Goal: Information Seeking & Learning: Learn about a topic

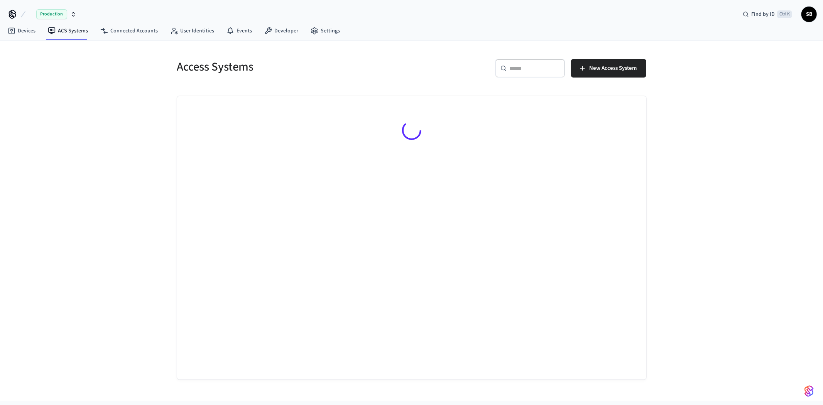
click at [71, 12] on icon "button" at bounding box center [73, 14] width 6 height 6
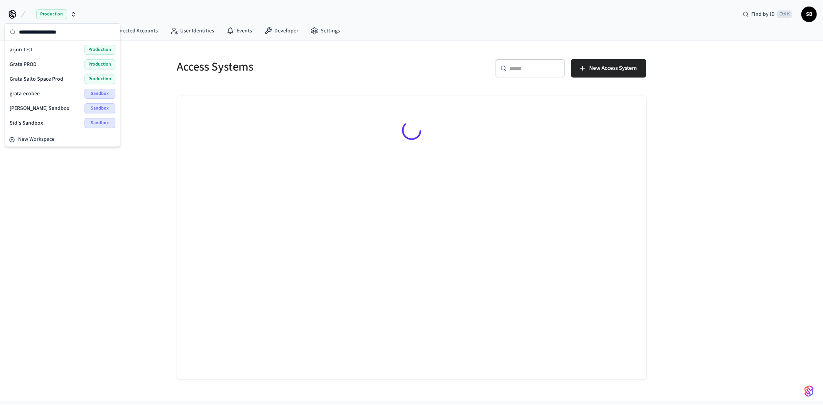
click at [49, 78] on span "Grata Salto Space Prod" at bounding box center [37, 79] width 54 height 8
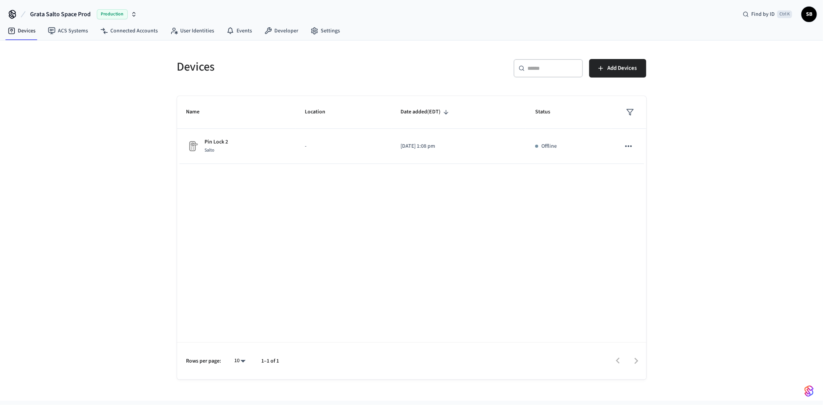
click at [82, 13] on span "Grata Salto Space Prod" at bounding box center [60, 14] width 61 height 9
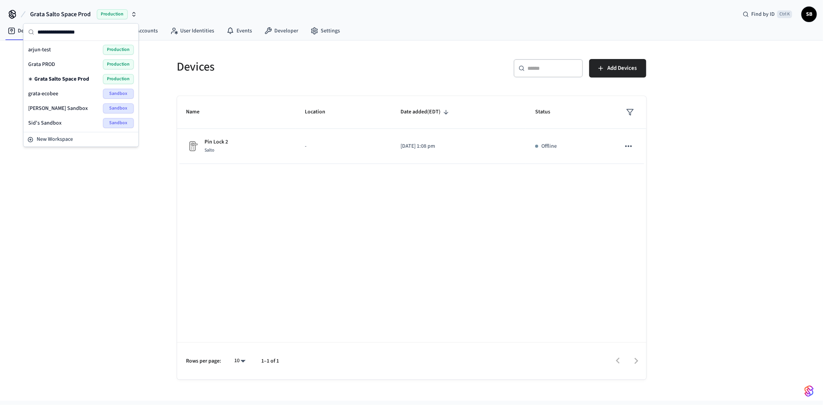
click at [68, 63] on div "Grata PROD Production" at bounding box center [81, 64] width 106 height 10
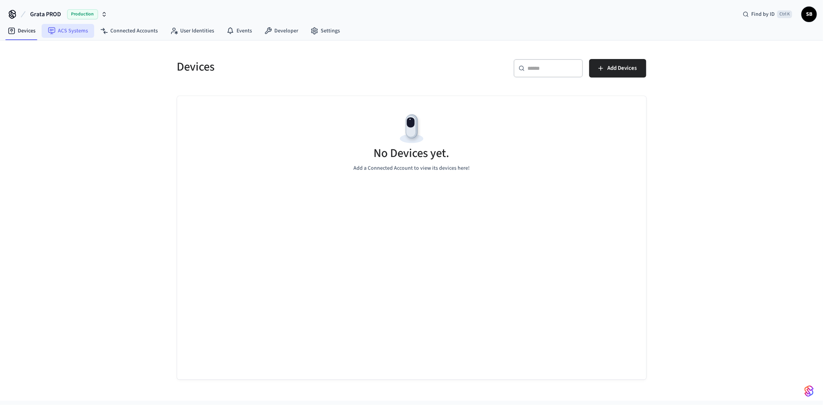
click at [64, 35] on link "ACS Systems" at bounding box center [68, 31] width 52 height 14
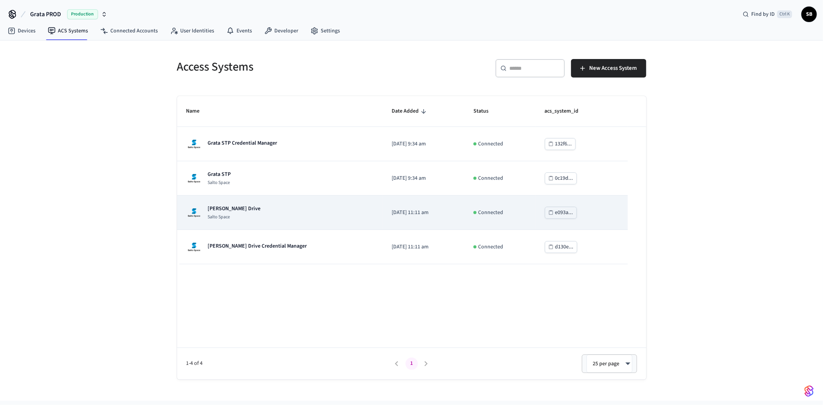
click at [264, 213] on div "[PERSON_NAME] Drive Salto Space" at bounding box center [279, 212] width 187 height 15
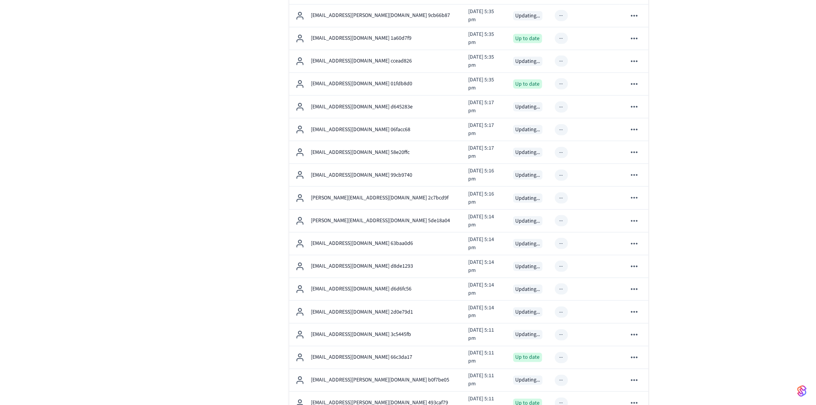
scroll to position [84, 0]
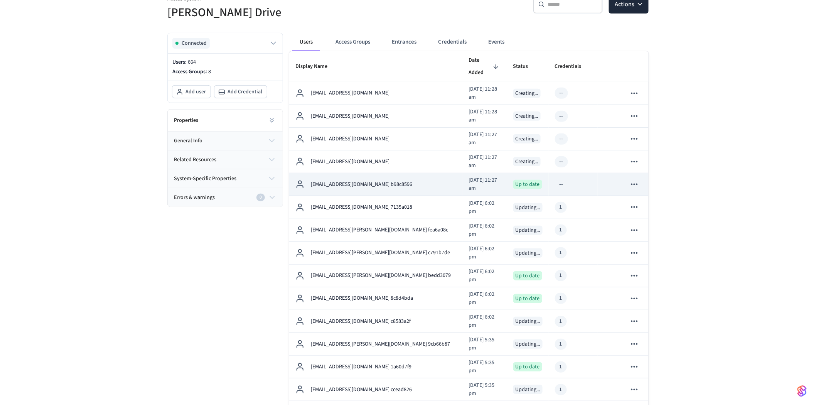
click at [410, 173] on td "[EMAIL_ADDRESS][DOMAIN_NAME] b98c8596" at bounding box center [375, 184] width 173 height 23
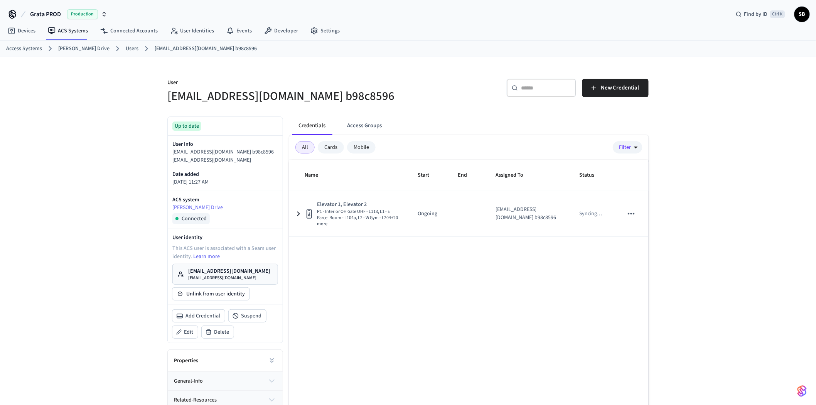
click at [126, 45] on link "Users" at bounding box center [132, 49] width 13 height 8
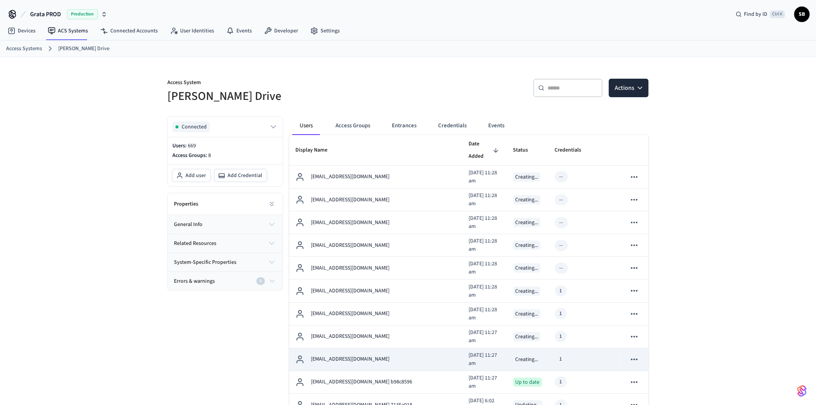
click at [387, 355] on div "[EMAIL_ADDRESS][DOMAIN_NAME]" at bounding box center [376, 359] width 161 height 9
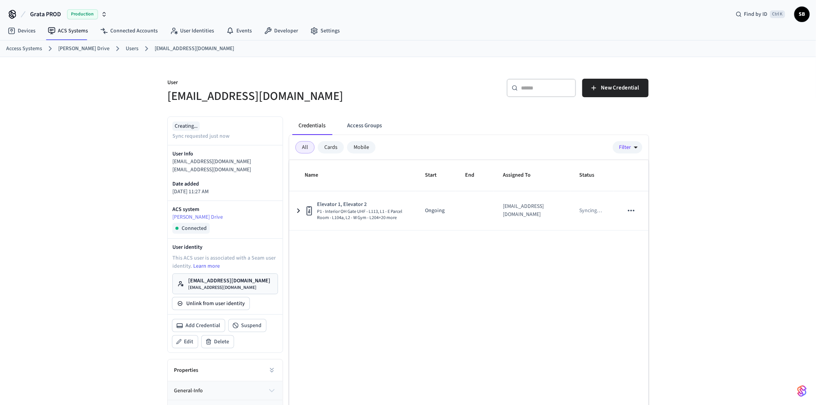
click at [126, 47] on link "Users" at bounding box center [132, 49] width 13 height 8
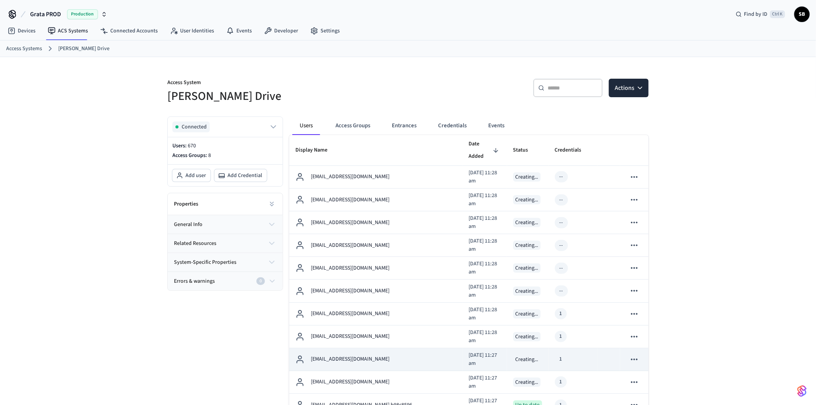
click at [386, 355] on div "[EMAIL_ADDRESS][DOMAIN_NAME]" at bounding box center [376, 359] width 161 height 9
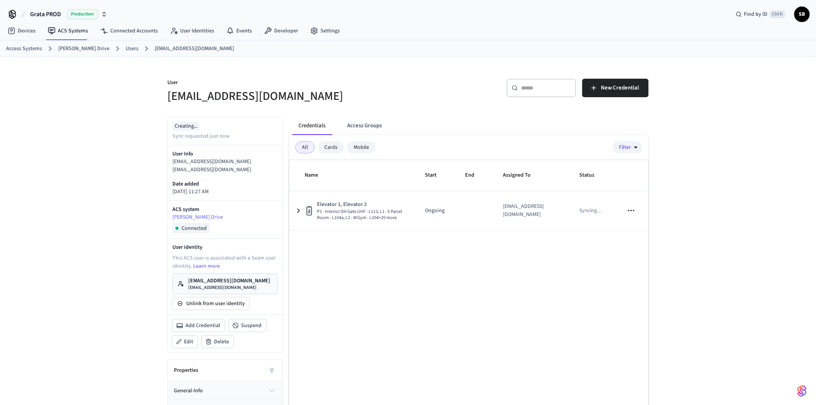
click at [126, 47] on link "Users" at bounding box center [132, 49] width 13 height 8
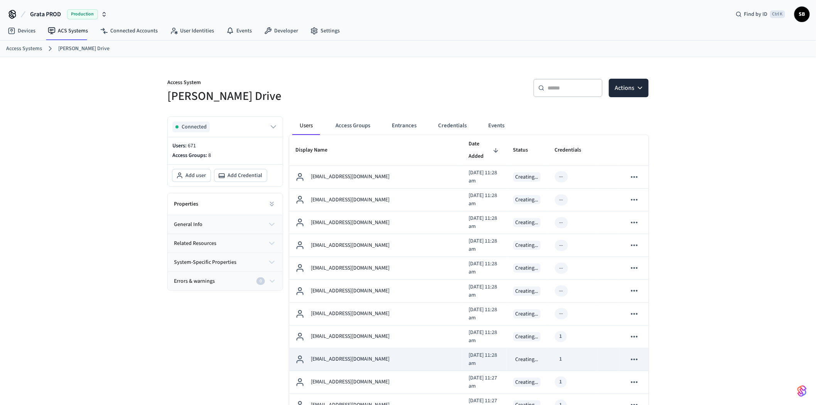
click at [380, 355] on div "[EMAIL_ADDRESS][DOMAIN_NAME]" at bounding box center [376, 359] width 161 height 9
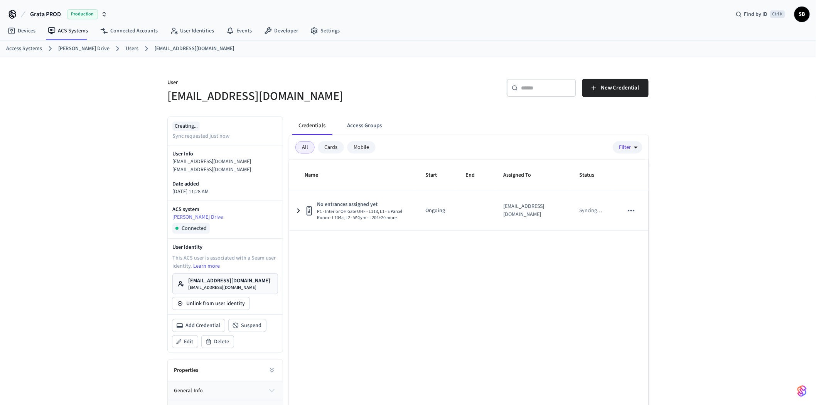
click at [431, 282] on div "Name Start End Assigned To Status No entrances assigned yet P1 - Interior OH Ga…" at bounding box center [469, 302] width 360 height 284
click at [372, 127] on button "Access Groups" at bounding box center [364, 126] width 47 height 19
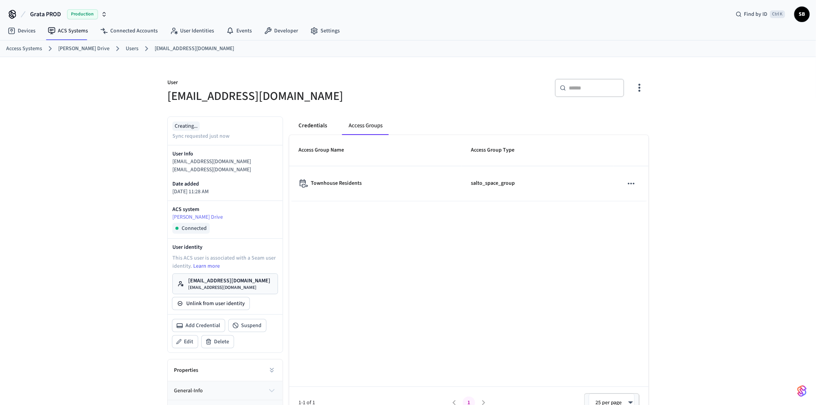
click at [312, 127] on button "Credentials" at bounding box center [312, 126] width 41 height 19
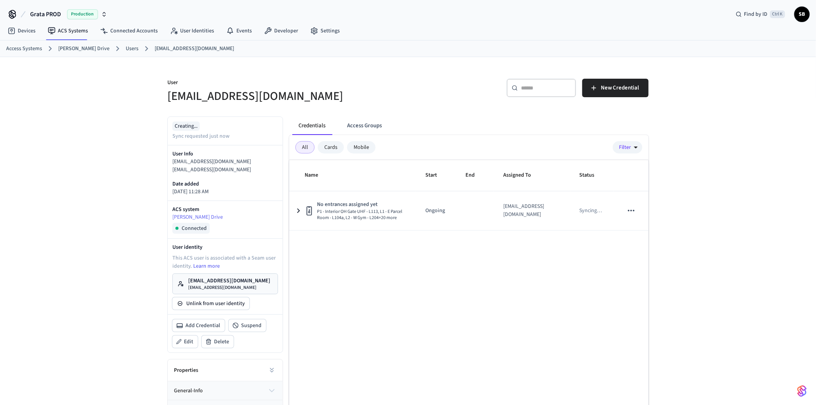
click at [126, 48] on link "Users" at bounding box center [132, 49] width 13 height 8
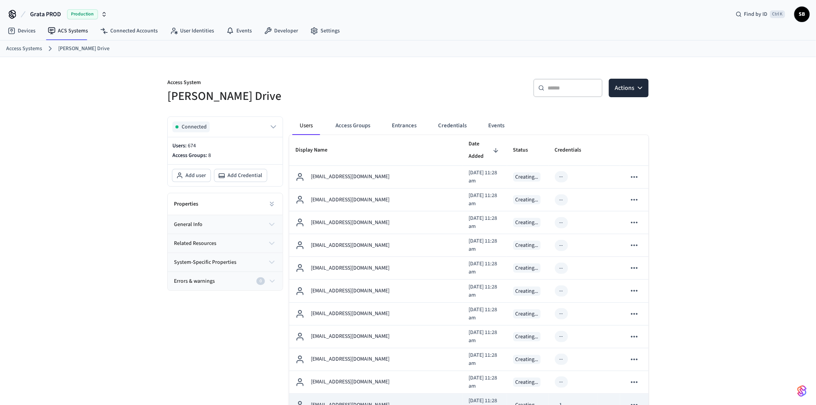
click at [381, 401] on div "[EMAIL_ADDRESS][DOMAIN_NAME]" at bounding box center [376, 405] width 161 height 9
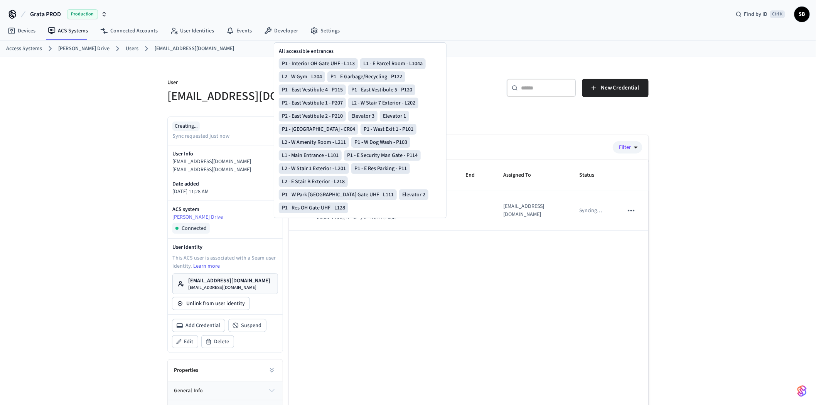
click at [475, 289] on div "Name Start End Assigned To Status No entrances assigned yet P1 - Interior OH Ga…" at bounding box center [469, 302] width 360 height 284
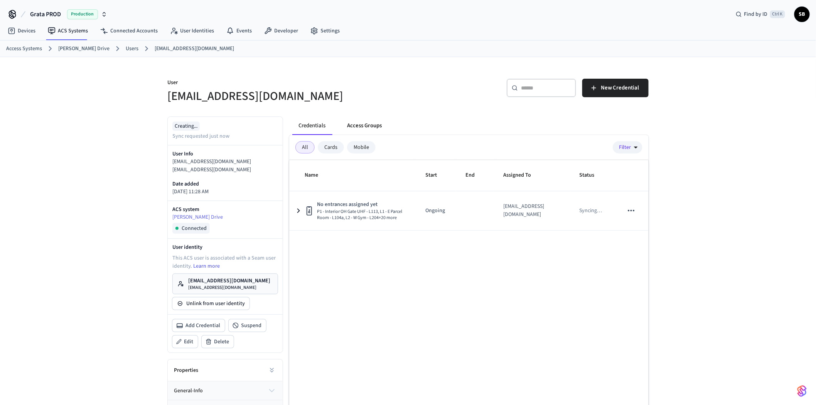
click at [372, 125] on button "Access Groups" at bounding box center [364, 126] width 47 height 19
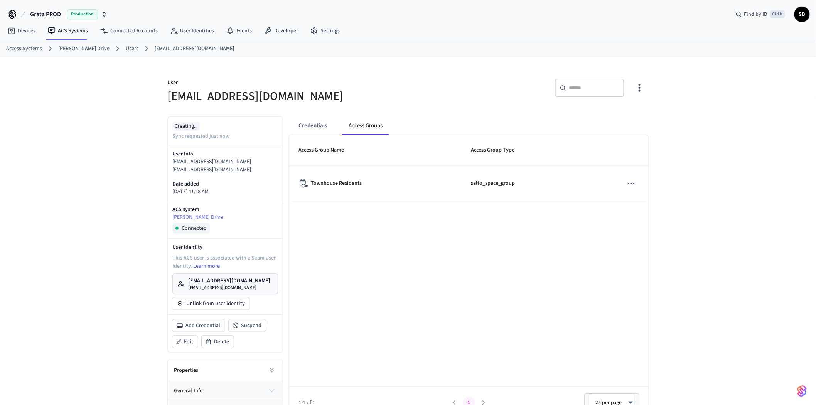
click at [126, 49] on link "Users" at bounding box center [132, 49] width 13 height 8
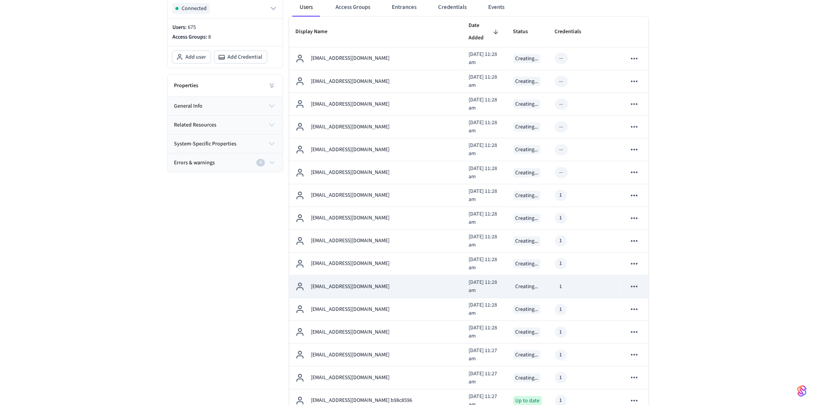
scroll to position [128, 0]
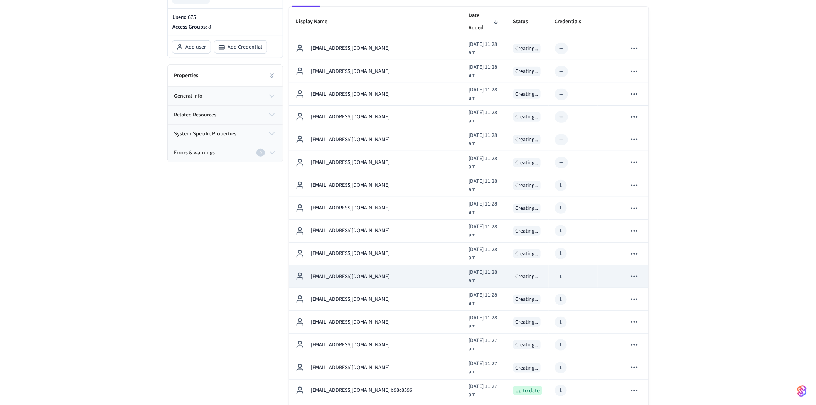
click at [359, 273] on p "[EMAIL_ADDRESS][DOMAIN_NAME]" at bounding box center [350, 277] width 79 height 8
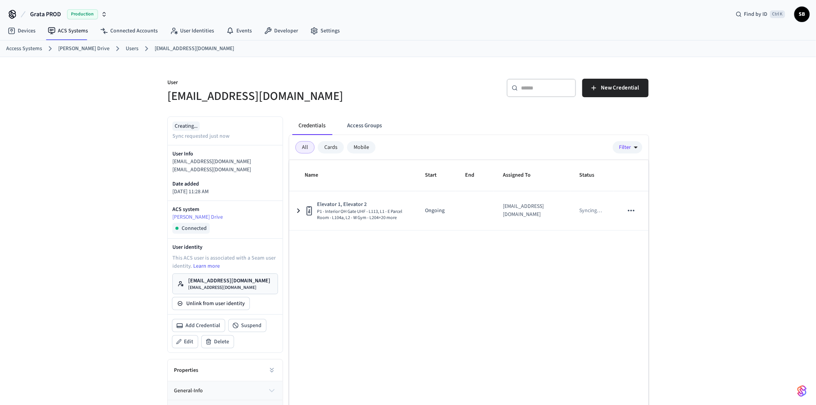
click at [126, 47] on link "Users" at bounding box center [132, 49] width 13 height 8
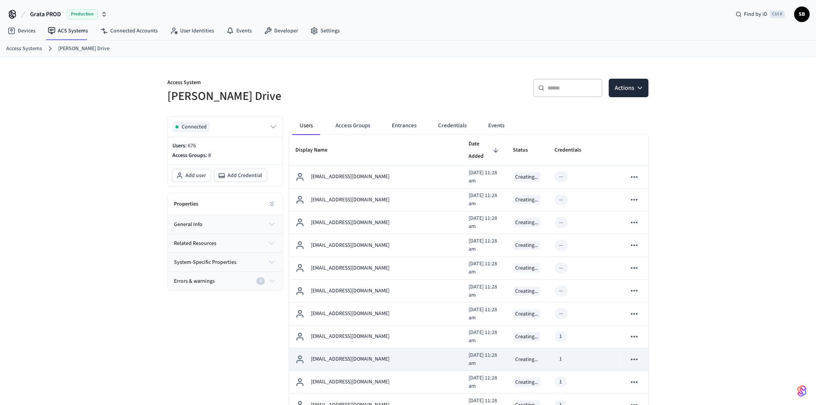
scroll to position [43, 0]
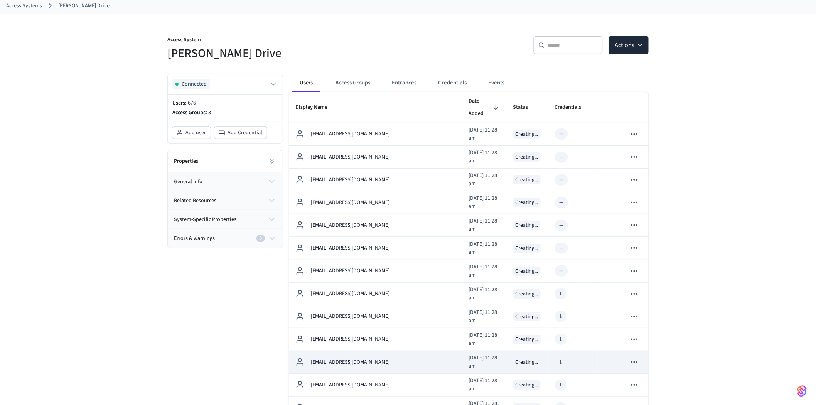
click at [382, 358] on div "[EMAIL_ADDRESS][DOMAIN_NAME]" at bounding box center [376, 362] width 161 height 9
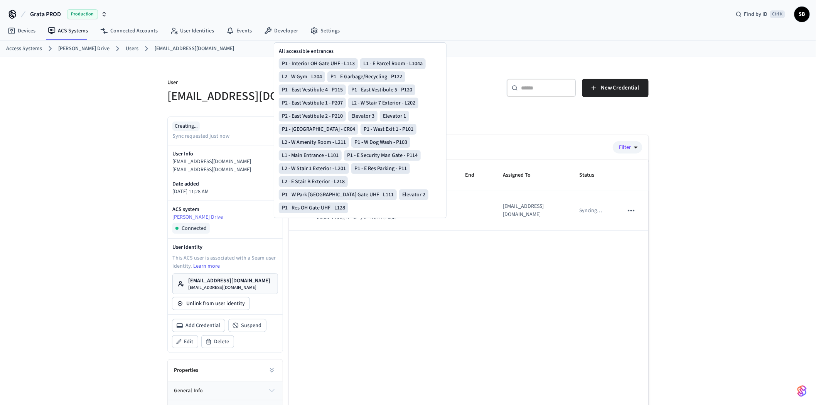
click at [444, 340] on div "Name Start End Assigned To Status Elevator 1, Elevator 2 P1 - Interior OH Gate …" at bounding box center [469, 302] width 360 height 284
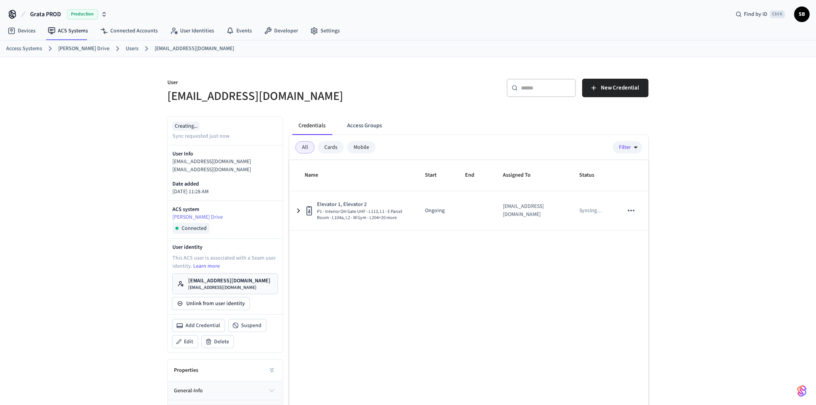
click at [126, 47] on link "Users" at bounding box center [132, 49] width 13 height 8
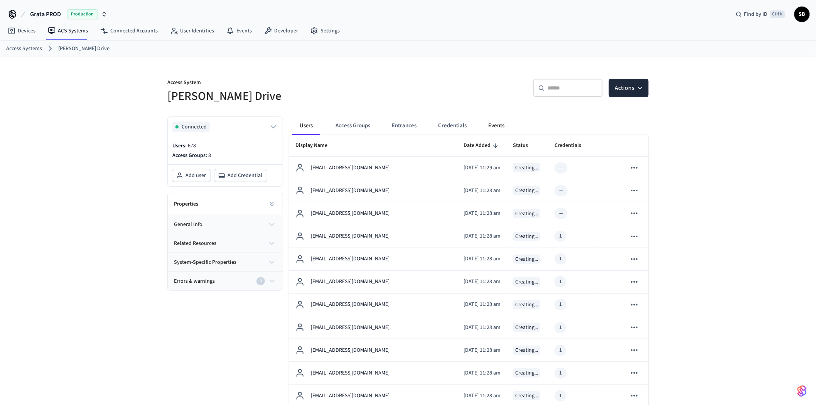
click at [500, 125] on button "Events" at bounding box center [496, 126] width 29 height 19
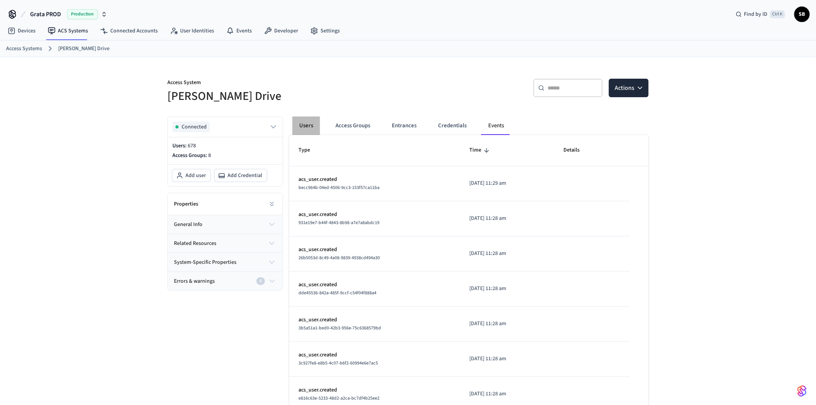
click at [308, 124] on button "Users" at bounding box center [306, 126] width 28 height 19
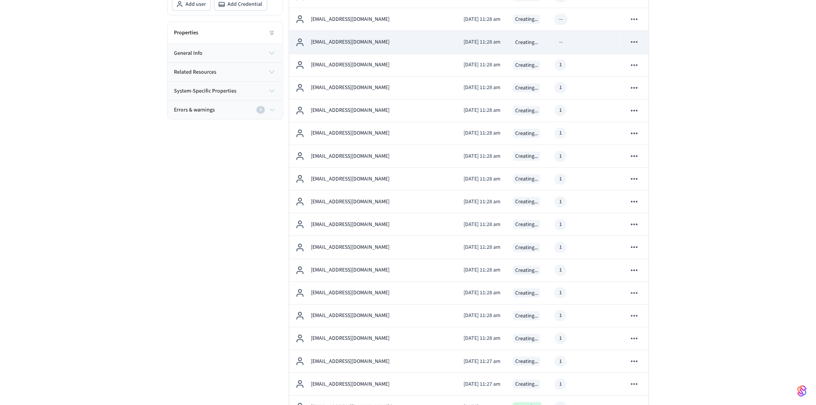
scroll to position [343, 0]
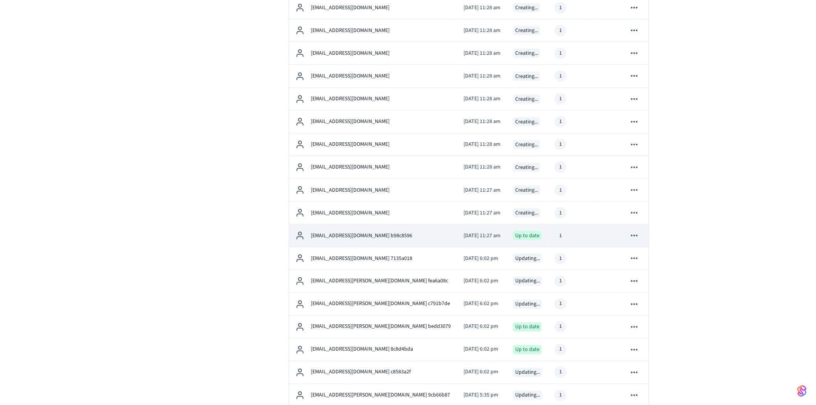
click at [406, 232] on div "[EMAIL_ADDRESS][DOMAIN_NAME] b98c8596" at bounding box center [374, 235] width 156 height 9
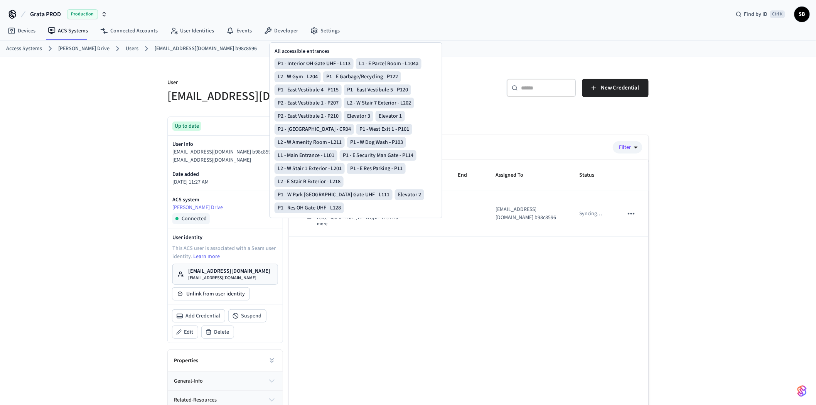
click at [417, 327] on div "Name Start End Assigned To Status Elevator 1, Elevator 2 P1 - Interior OH Gate …" at bounding box center [469, 302] width 360 height 284
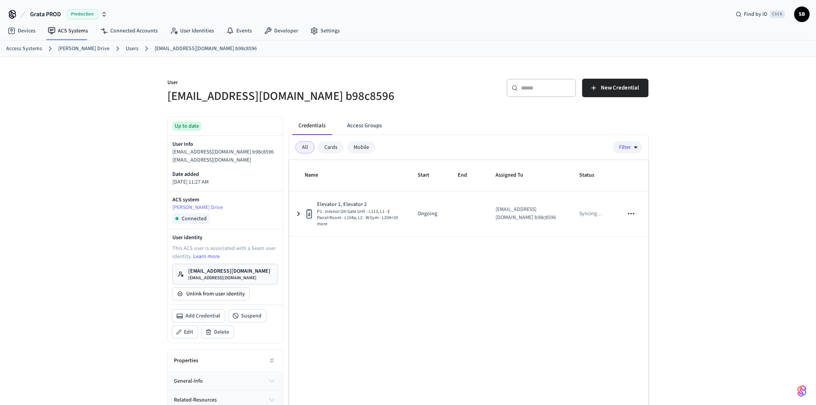
click at [126, 46] on link "Users" at bounding box center [132, 49] width 13 height 8
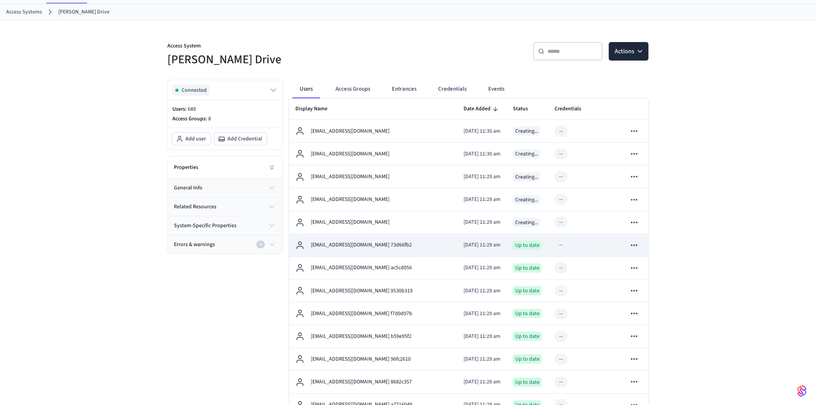
scroll to position [86, 0]
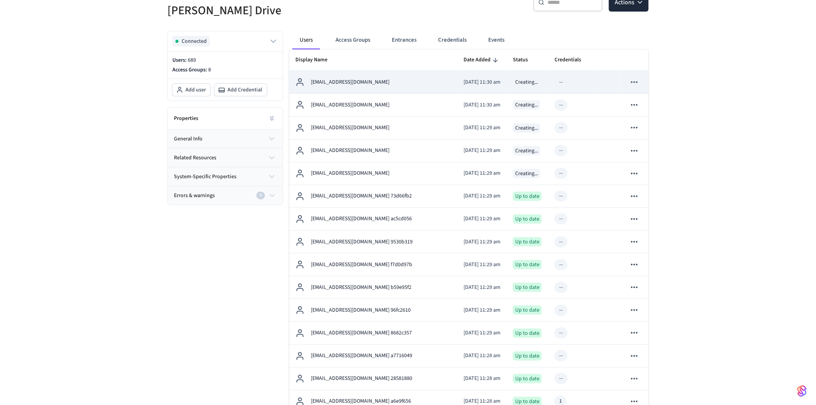
click at [362, 84] on p "[EMAIL_ADDRESS][DOMAIN_NAME]" at bounding box center [350, 82] width 79 height 8
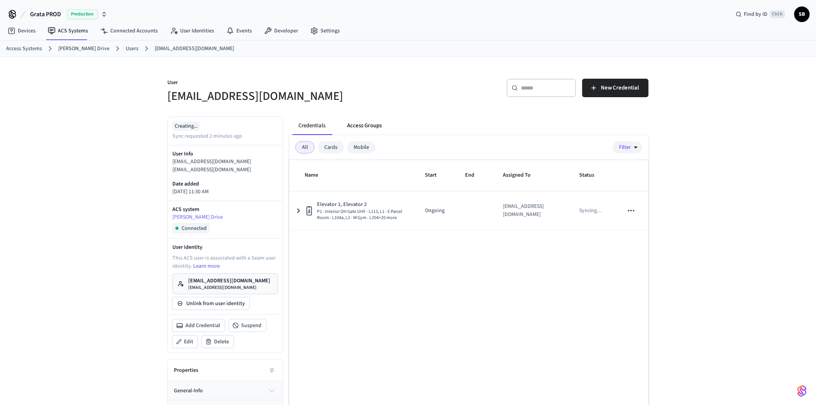
click at [356, 129] on button "Access Groups" at bounding box center [364, 126] width 47 height 19
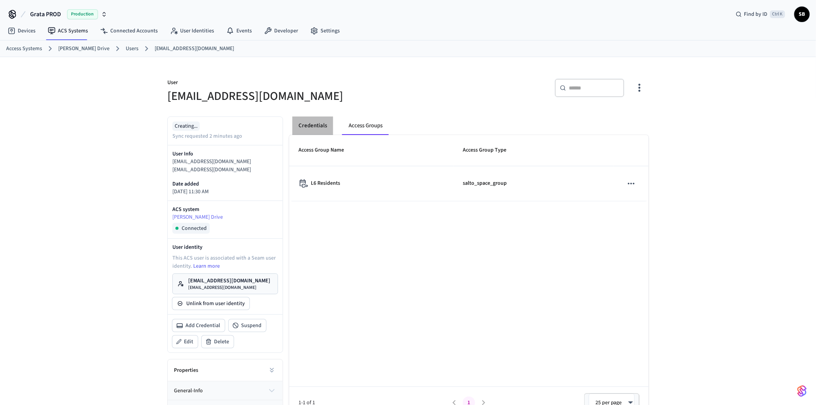
click at [324, 125] on button "Credentials" at bounding box center [312, 126] width 41 height 19
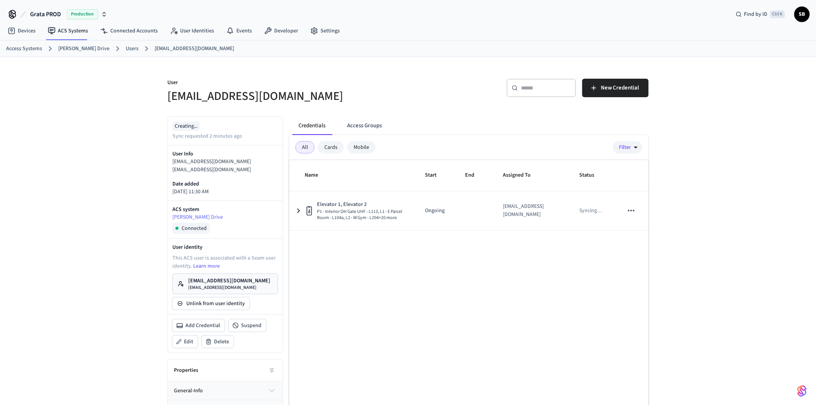
click at [126, 51] on link "Users" at bounding box center [132, 49] width 13 height 8
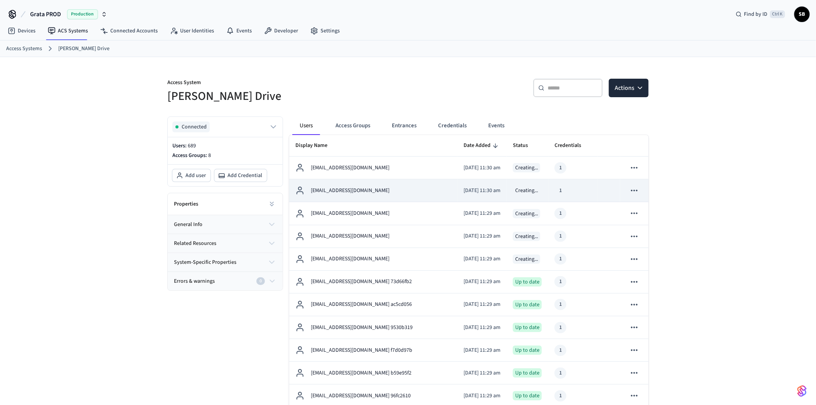
click at [365, 193] on p "[EMAIL_ADDRESS][DOMAIN_NAME]" at bounding box center [350, 191] width 79 height 8
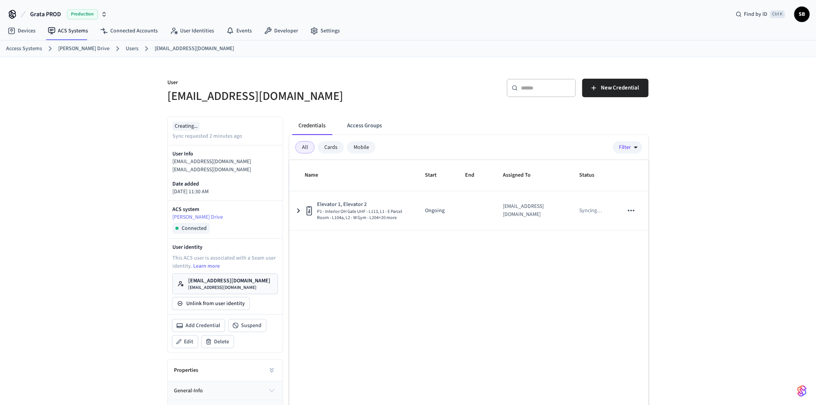
click at [126, 52] on link "Users" at bounding box center [132, 49] width 13 height 8
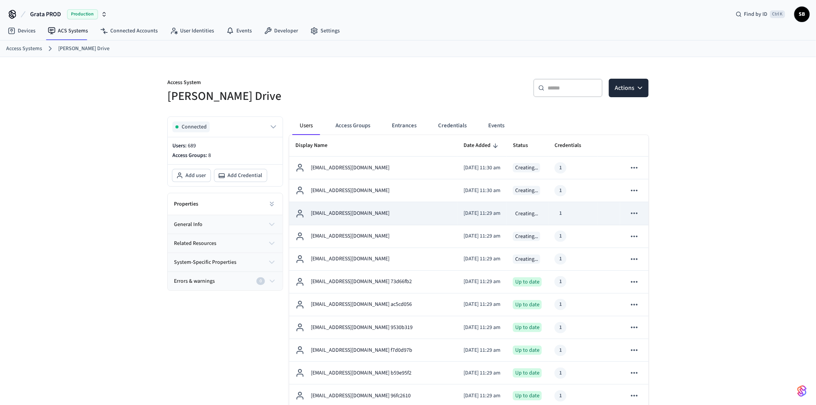
click at [392, 215] on div "[EMAIL_ADDRESS][DOMAIN_NAME]" at bounding box center [374, 213] width 156 height 9
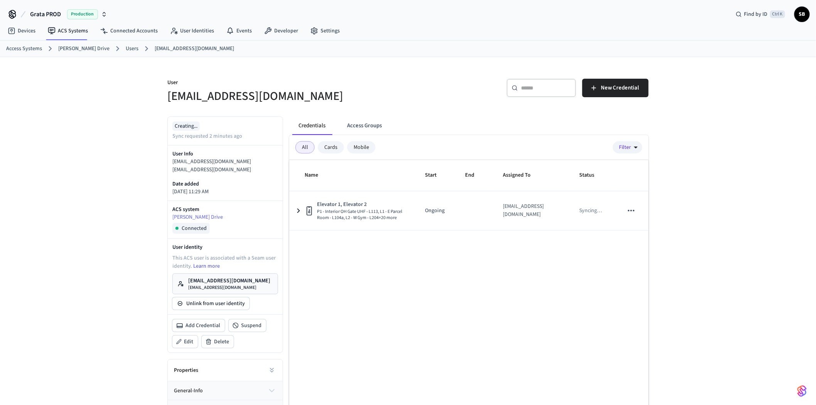
click at [126, 47] on link "Users" at bounding box center [132, 49] width 13 height 8
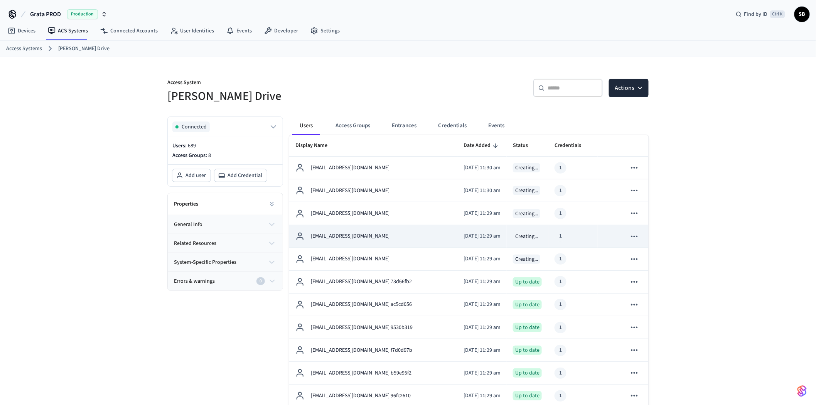
click at [395, 244] on td "[EMAIL_ADDRESS][DOMAIN_NAME]" at bounding box center [373, 236] width 168 height 23
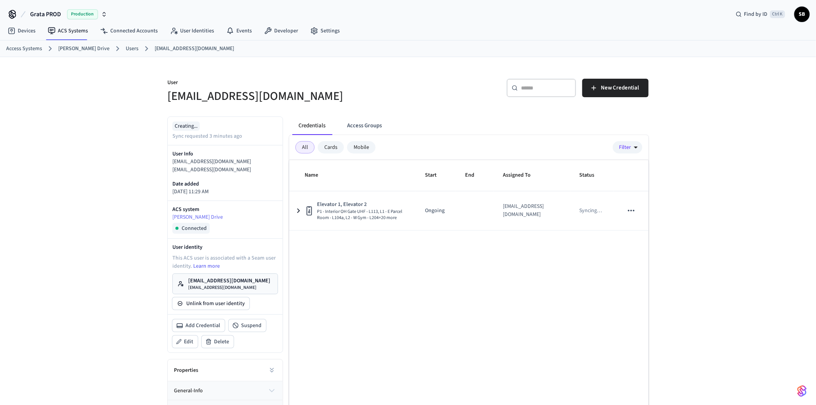
click at [126, 49] on link "Users" at bounding box center [132, 49] width 13 height 8
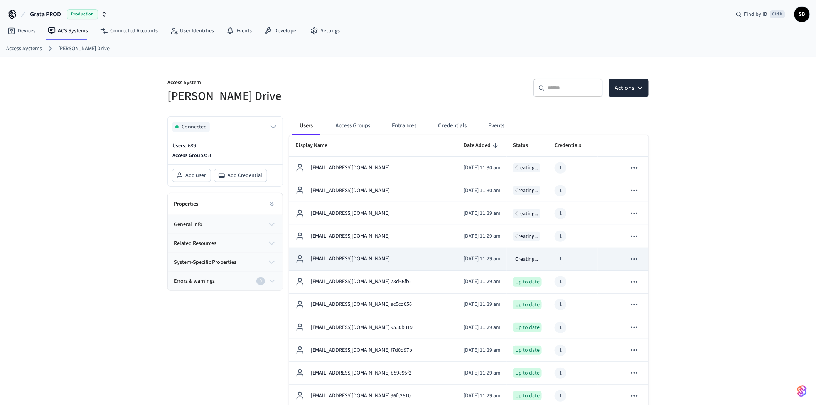
click at [402, 259] on div "[EMAIL_ADDRESS][DOMAIN_NAME]" at bounding box center [374, 259] width 156 height 9
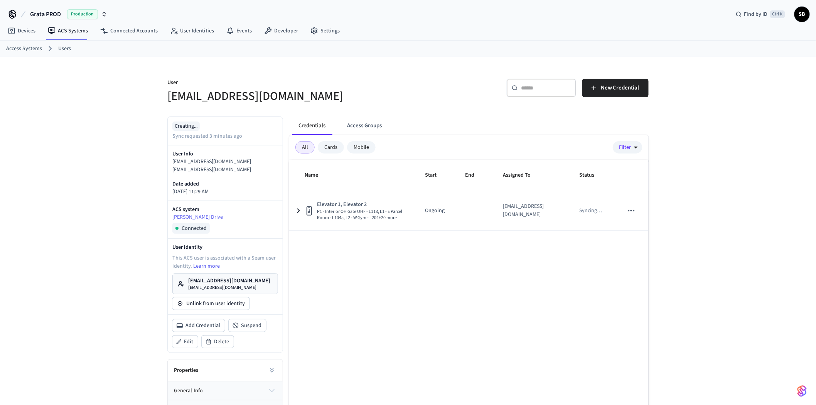
click at [59, 48] on link "Users" at bounding box center [64, 49] width 13 height 8
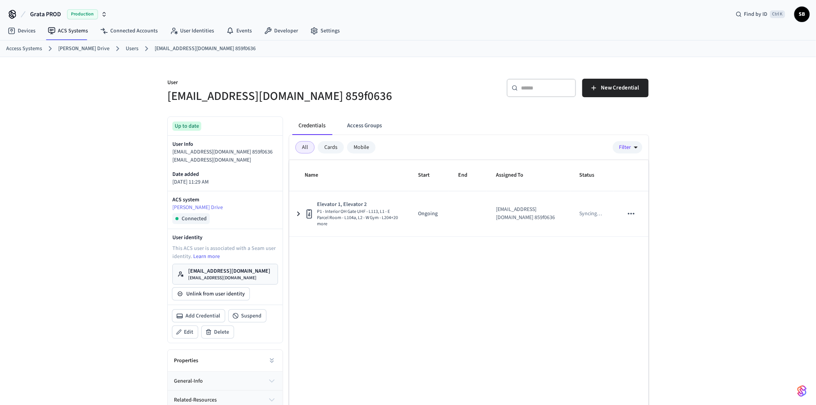
click at [126, 49] on link "Users" at bounding box center [132, 49] width 13 height 8
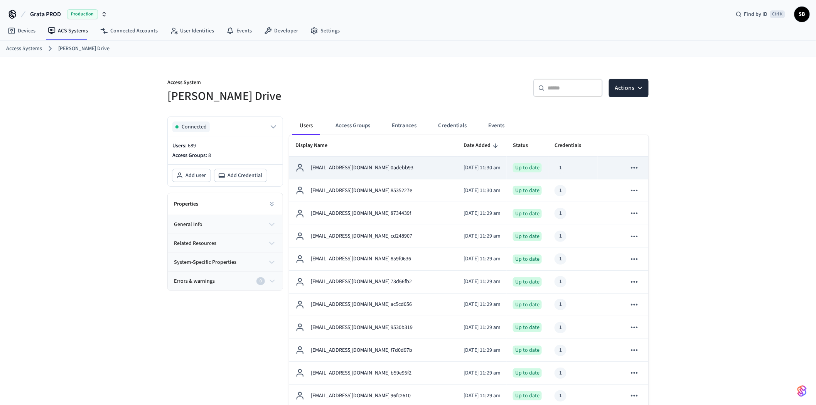
click at [376, 167] on p "[EMAIL_ADDRESS][DOMAIN_NAME] 0adebb93" at bounding box center [362, 168] width 103 height 8
click at [340, 169] on p "[EMAIL_ADDRESS][DOMAIN_NAME] 0adebb93" at bounding box center [362, 168] width 103 height 8
click at [350, 169] on p "[EMAIL_ADDRESS][DOMAIN_NAME] 0adebb93" at bounding box center [362, 168] width 103 height 8
click at [464, 167] on p "[DATE] 11:30 am" at bounding box center [482, 168] width 37 height 8
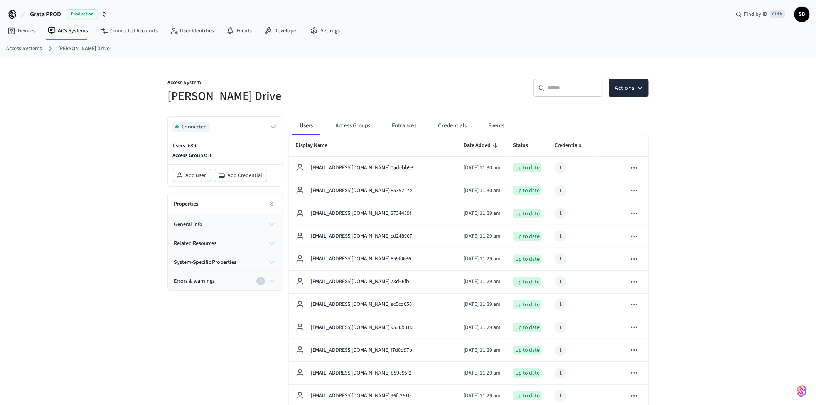
drag, startPoint x: 380, startPoint y: 167, endPoint x: 115, endPoint y: 202, distance: 267.7
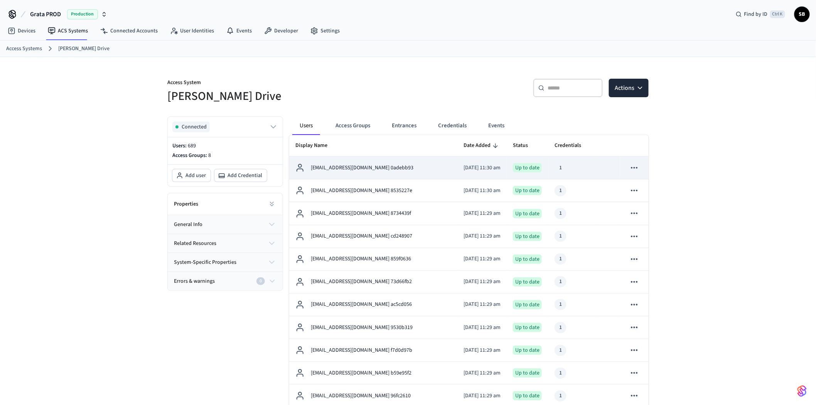
click at [333, 169] on p "[EMAIL_ADDRESS][DOMAIN_NAME] 0adebb93" at bounding box center [362, 168] width 103 height 8
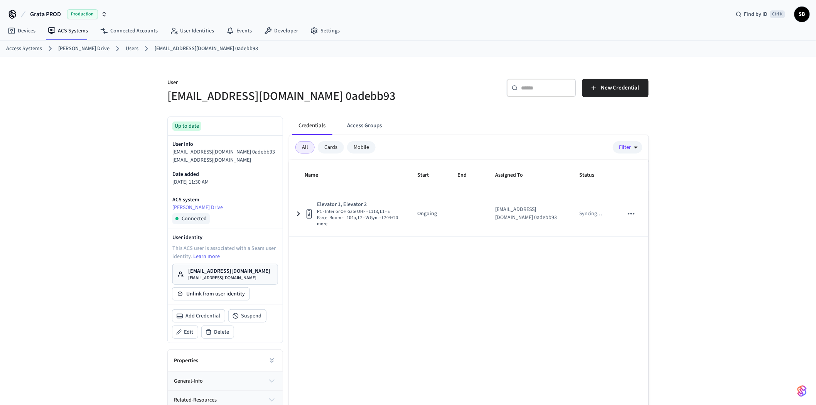
click at [126, 48] on link "Users" at bounding box center [132, 49] width 13 height 8
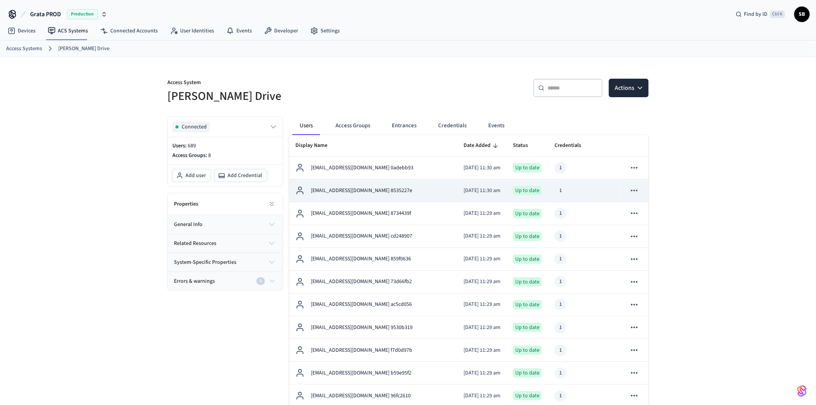
click at [336, 191] on p "[EMAIL_ADDRESS][DOMAIN_NAME] 8535227e" at bounding box center [361, 191] width 101 height 8
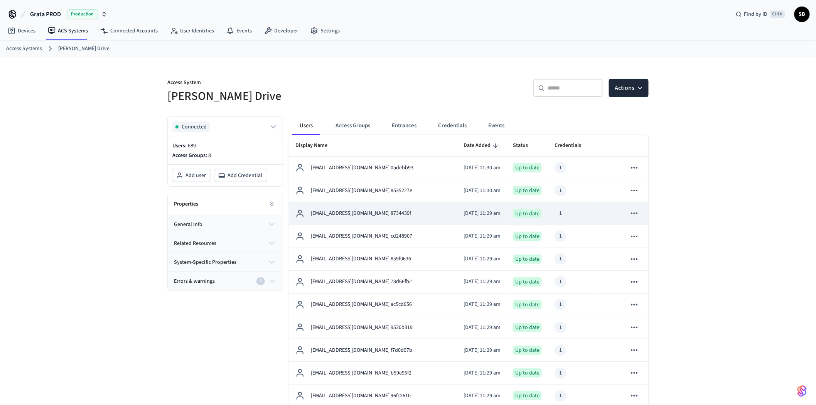
click at [366, 215] on p "[EMAIL_ADDRESS][DOMAIN_NAME] 8734439f" at bounding box center [361, 214] width 100 height 8
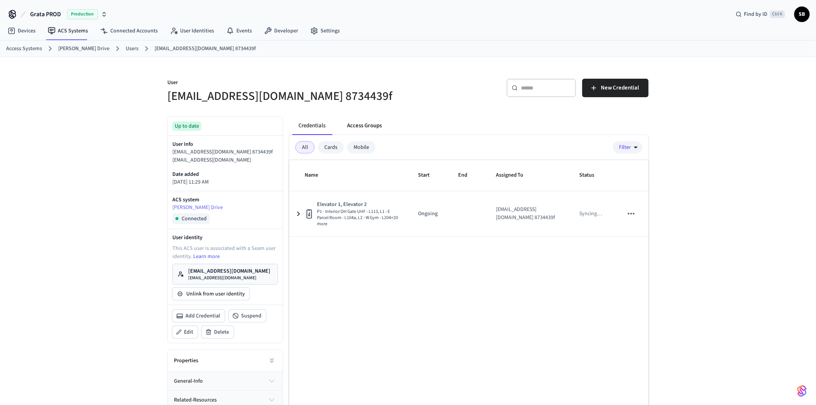
click at [372, 120] on button "Access Groups" at bounding box center [364, 126] width 47 height 19
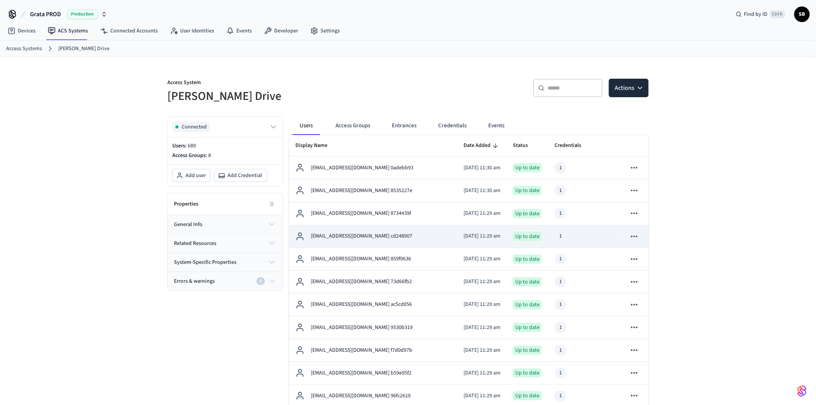
click at [363, 237] on p "[EMAIL_ADDRESS][DOMAIN_NAME] cd248907" at bounding box center [361, 236] width 101 height 8
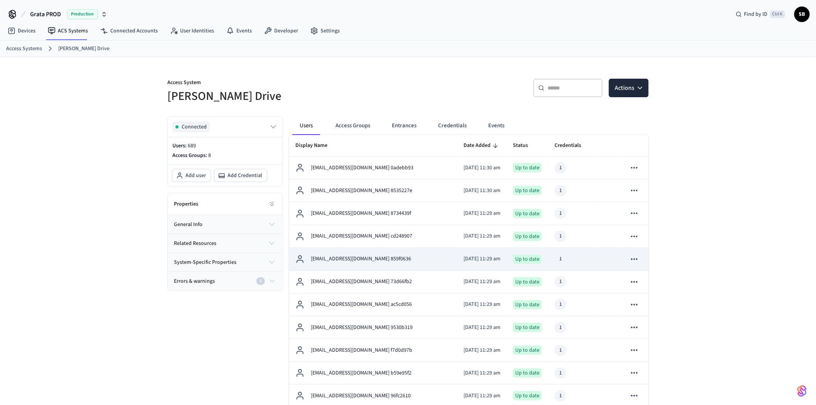
click at [357, 259] on p "[EMAIL_ADDRESS][DOMAIN_NAME] 859f0636" at bounding box center [361, 259] width 100 height 8
click at [350, 260] on p "[EMAIL_ADDRESS][DOMAIN_NAME] 859f0636" at bounding box center [361, 259] width 100 height 8
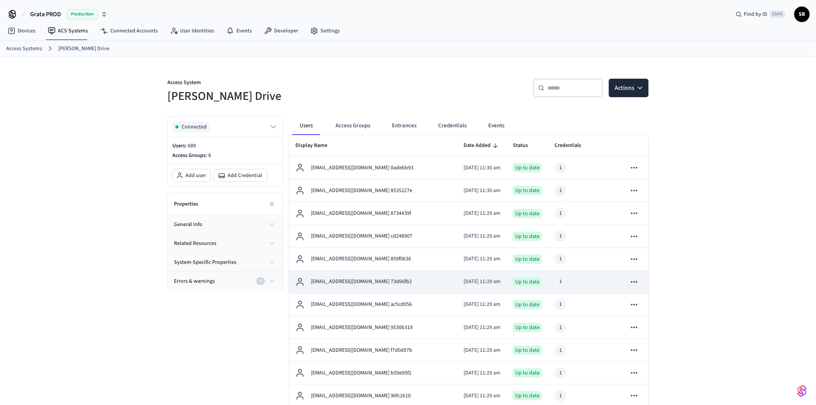
click at [368, 282] on p "[EMAIL_ADDRESS][DOMAIN_NAME] 73d66fb2" at bounding box center [361, 282] width 101 height 8
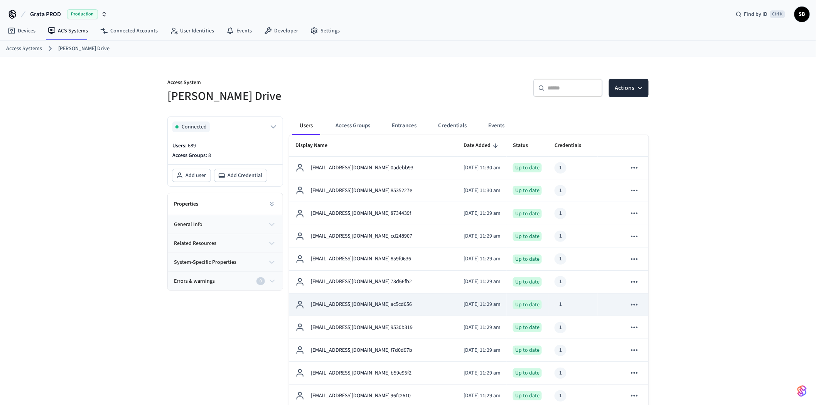
click at [367, 304] on p "[EMAIL_ADDRESS][DOMAIN_NAME] ac5cd056" at bounding box center [361, 305] width 101 height 8
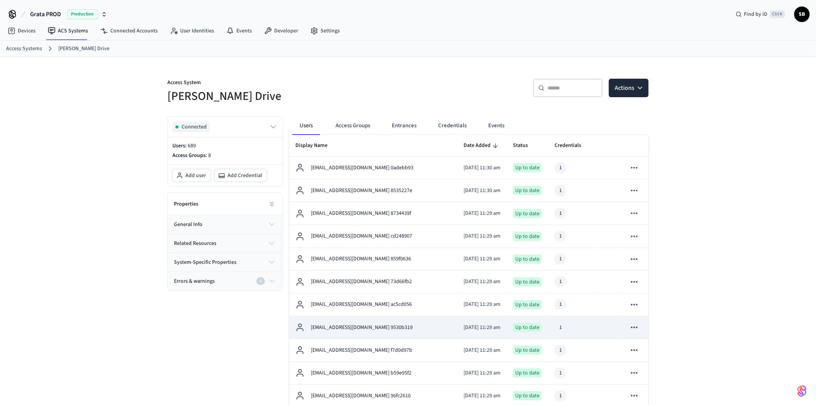
click at [370, 329] on p "[EMAIL_ADDRESS][DOMAIN_NAME] 9530b319" at bounding box center [362, 328] width 102 height 8
click at [364, 322] on td "[EMAIL_ADDRESS][DOMAIN_NAME] 9530b319" at bounding box center [373, 327] width 168 height 23
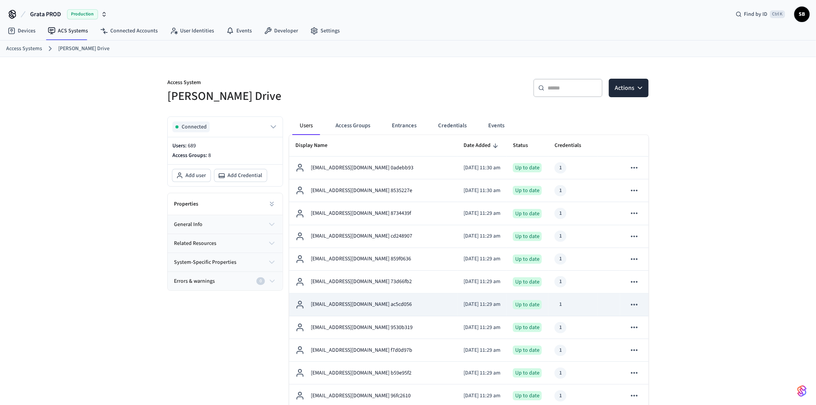
click at [361, 305] on p "[EMAIL_ADDRESS][DOMAIN_NAME] ac5cd056" at bounding box center [361, 305] width 101 height 8
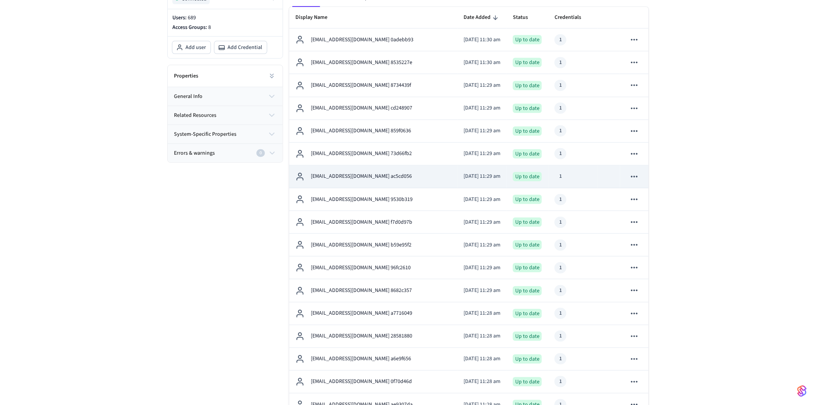
scroll to position [128, 0]
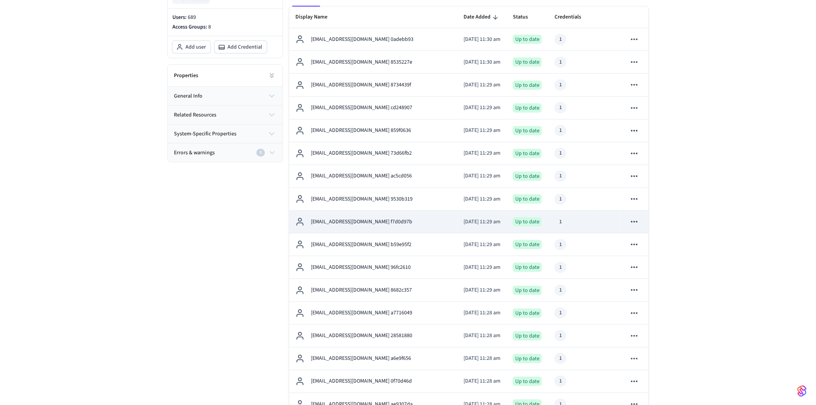
click at [369, 218] on p "[EMAIL_ADDRESS][DOMAIN_NAME] f7d0d97b" at bounding box center [361, 222] width 101 height 8
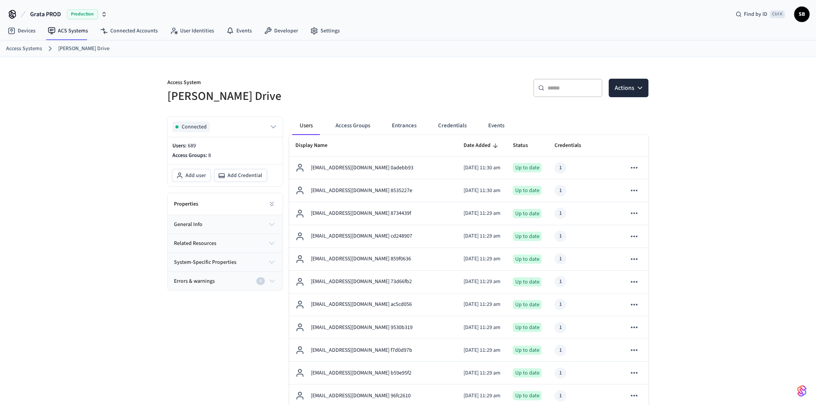
scroll to position [128, 0]
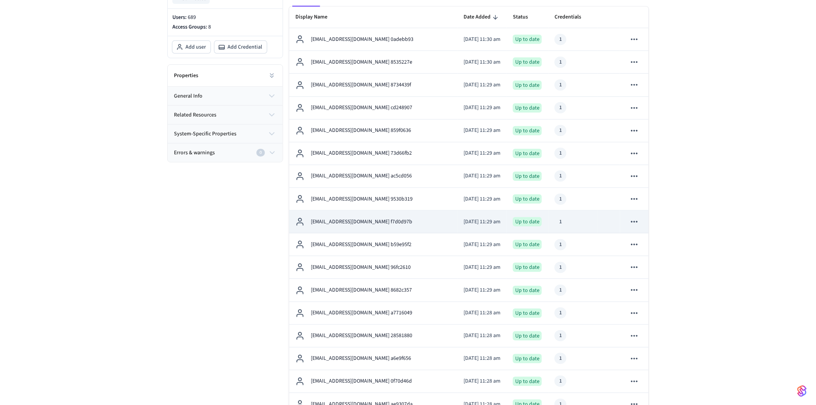
click at [353, 223] on p "[EMAIL_ADDRESS][DOMAIN_NAME] f7d0d97b" at bounding box center [361, 222] width 101 height 8
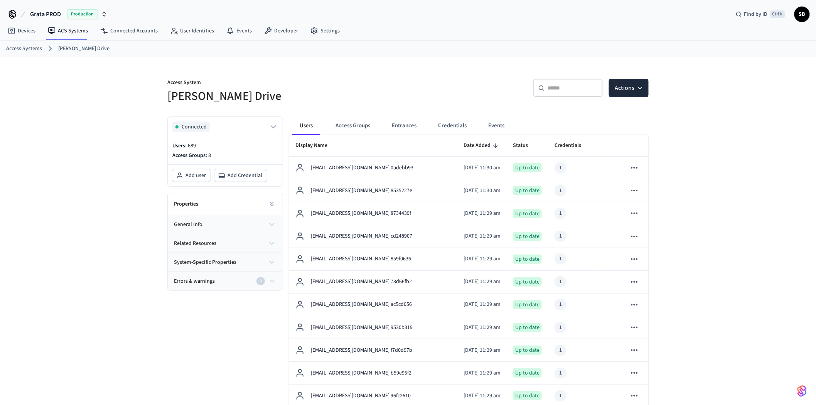
scroll to position [128, 0]
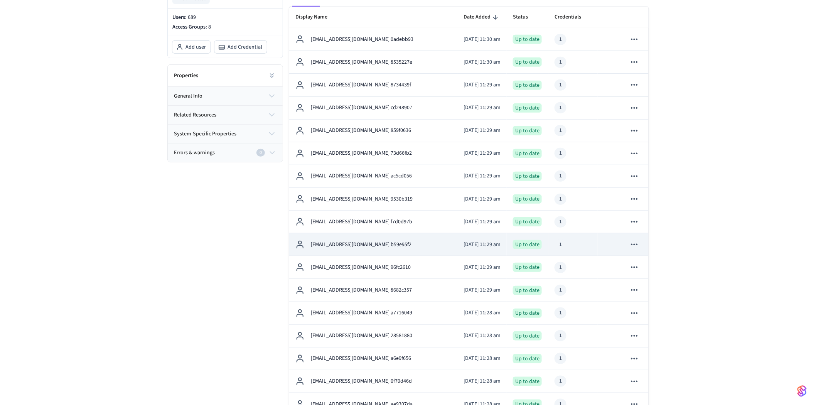
click at [353, 242] on p "[EMAIL_ADDRESS][DOMAIN_NAME] b59e95f2" at bounding box center [361, 245] width 101 height 8
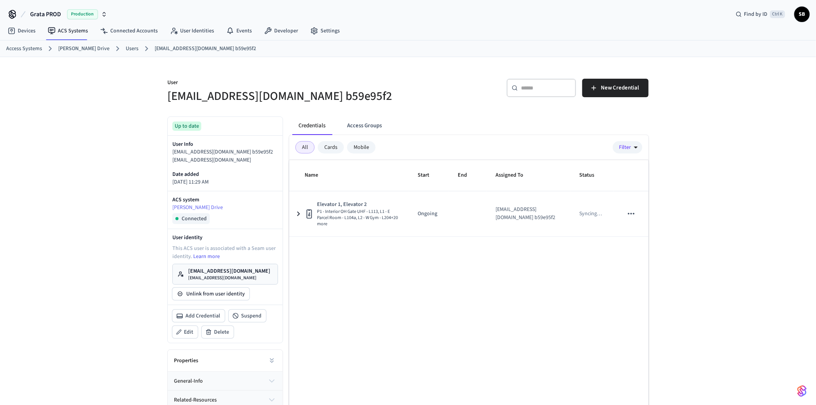
scroll to position [128, 0]
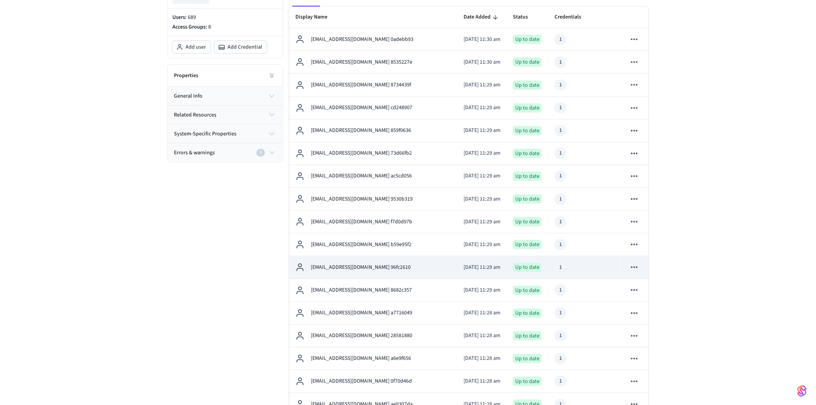
click at [377, 272] on div "[EMAIL_ADDRESS][DOMAIN_NAME] 96fc2610" at bounding box center [374, 267] width 156 height 9
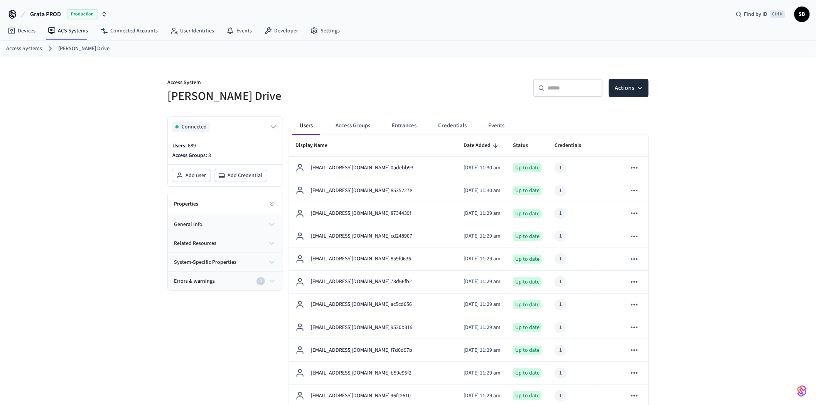
scroll to position [128, 0]
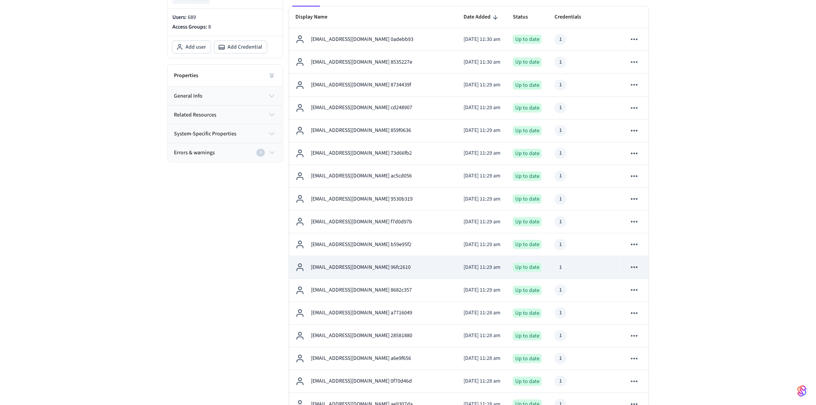
click at [363, 267] on p "[EMAIL_ADDRESS][DOMAIN_NAME] 96fc2610" at bounding box center [361, 268] width 100 height 8
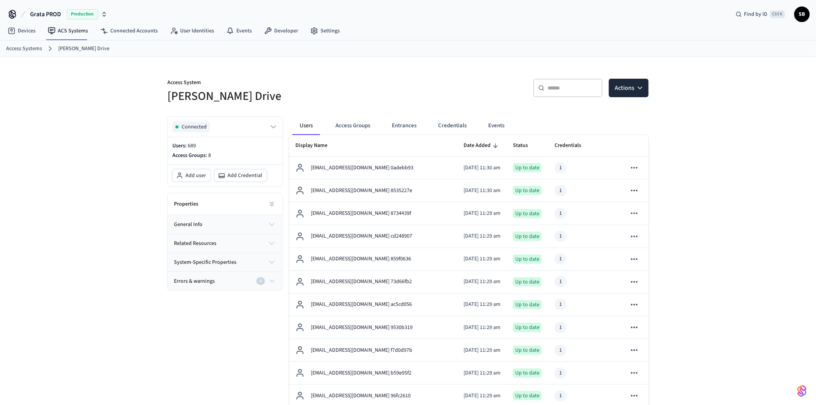
scroll to position [128, 0]
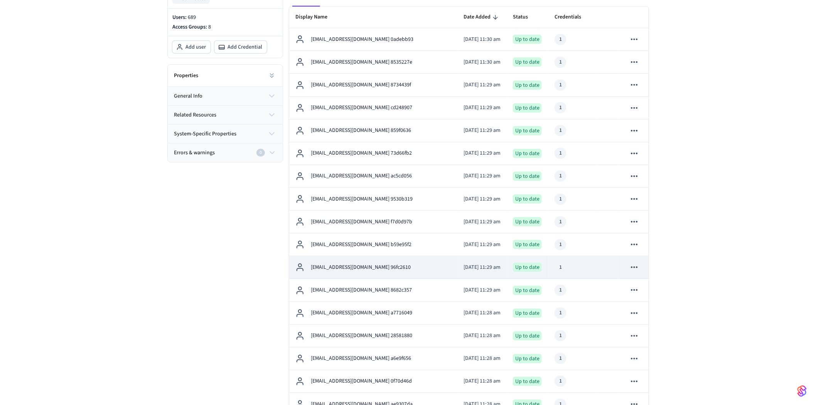
click at [362, 267] on p "[EMAIL_ADDRESS][DOMAIN_NAME] 96fc2610" at bounding box center [361, 268] width 100 height 8
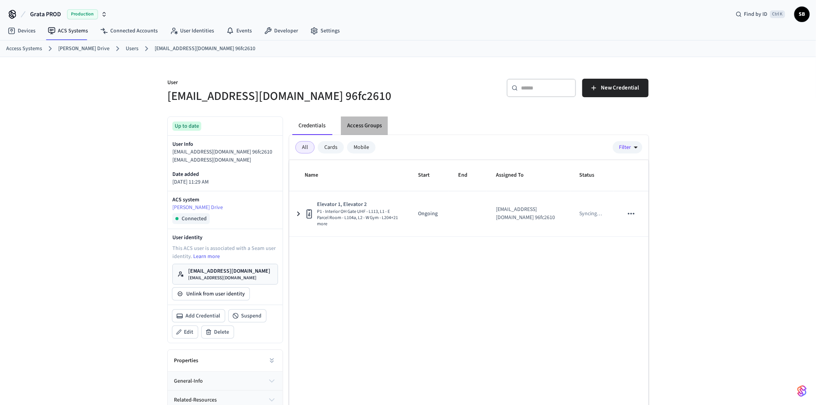
click at [369, 124] on button "Access Groups" at bounding box center [364, 126] width 47 height 19
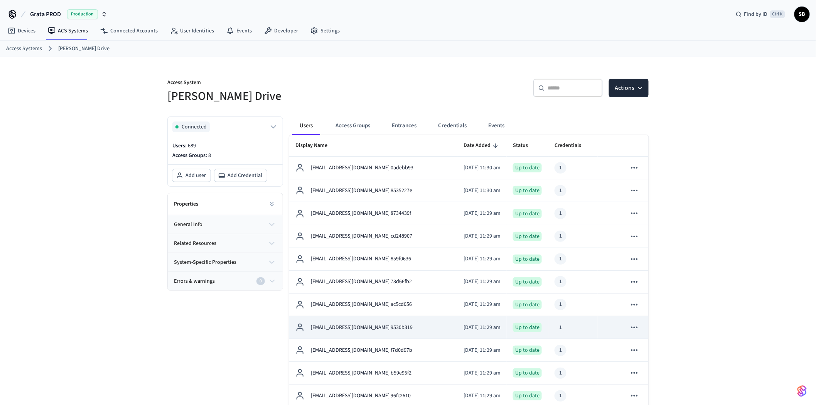
scroll to position [128, 0]
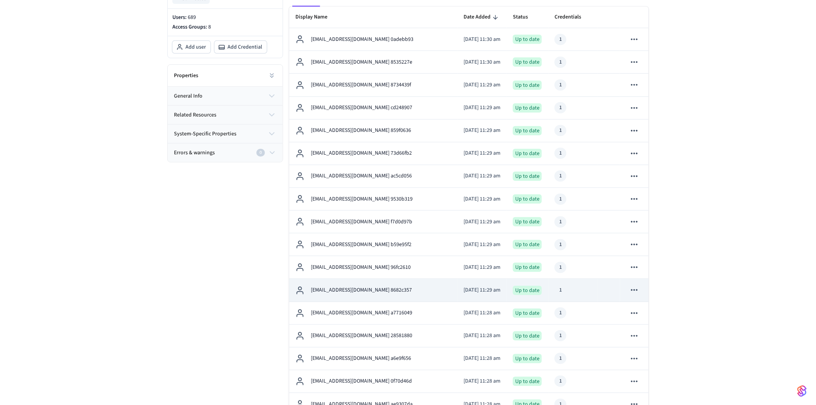
click at [366, 287] on p "[EMAIL_ADDRESS][DOMAIN_NAME] 8682c357" at bounding box center [361, 290] width 101 height 8
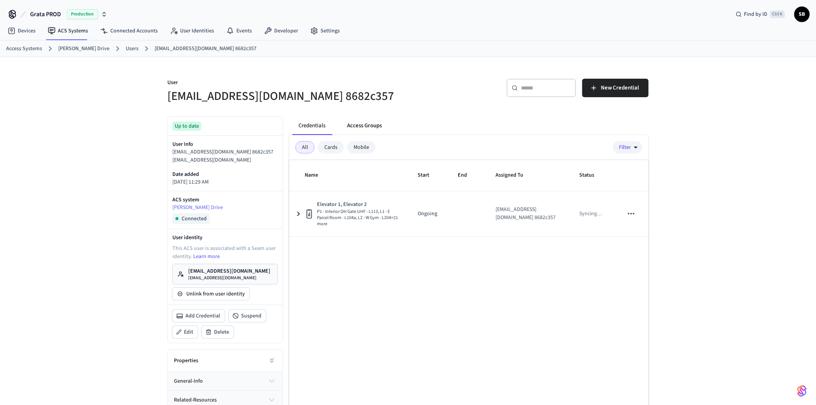
click at [360, 125] on button "Access Groups" at bounding box center [364, 126] width 47 height 19
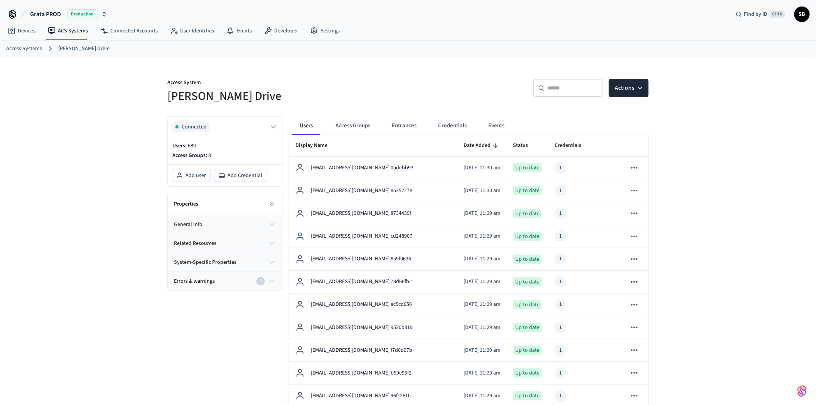
scroll to position [128, 0]
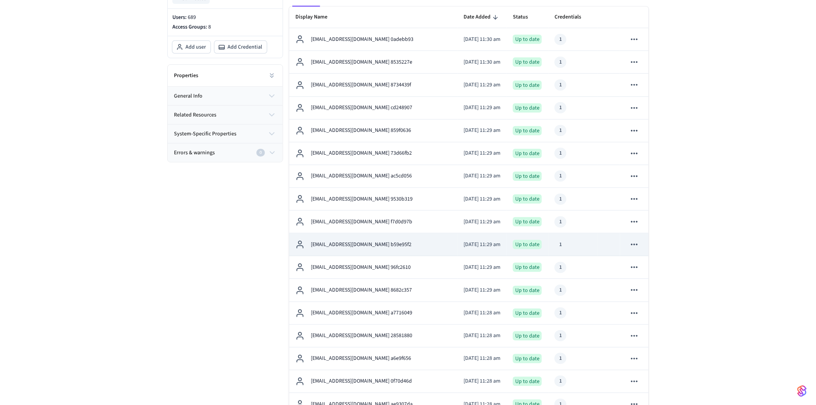
click at [353, 245] on p "[EMAIL_ADDRESS][DOMAIN_NAME] b59e95f2" at bounding box center [361, 245] width 101 height 8
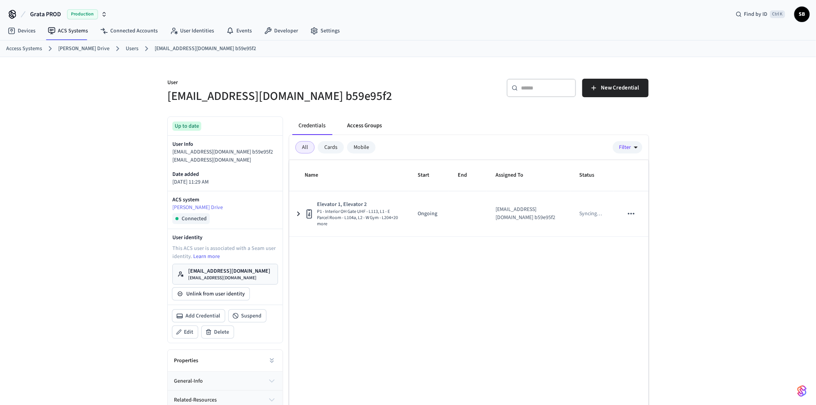
click at [377, 120] on button "Access Groups" at bounding box center [364, 126] width 47 height 19
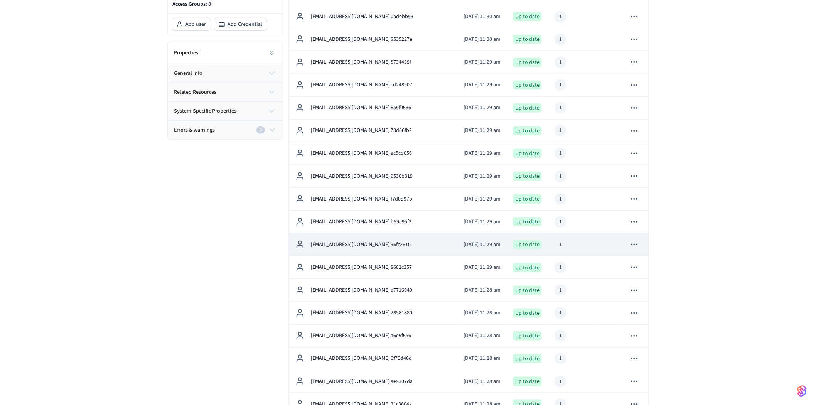
scroll to position [214, 0]
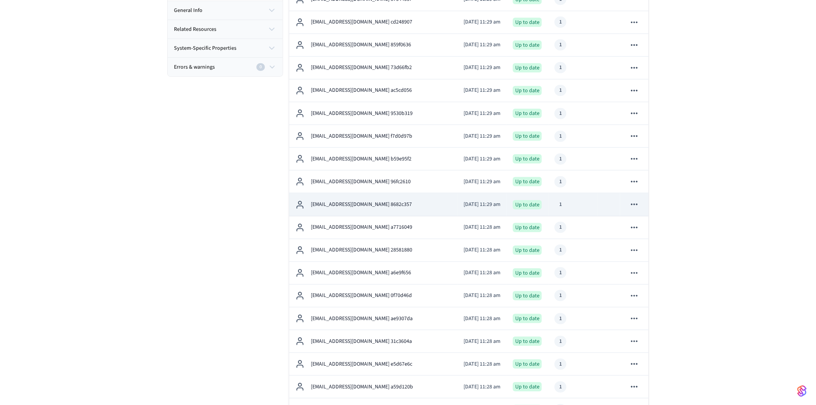
click at [347, 204] on p "[EMAIL_ADDRESS][DOMAIN_NAME] 8682c357" at bounding box center [361, 205] width 101 height 8
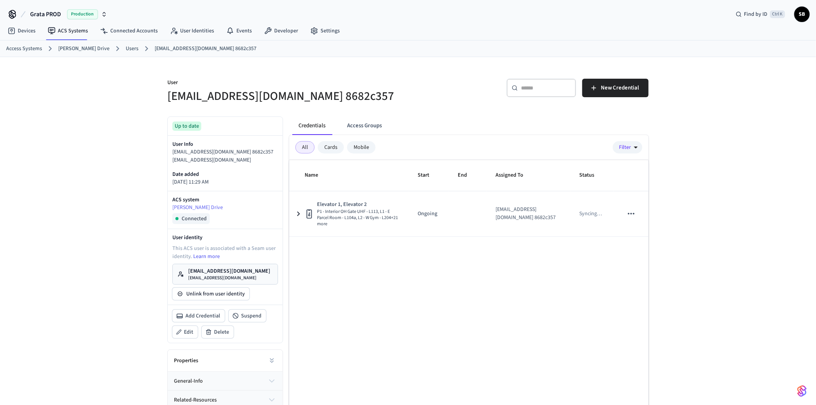
click at [126, 48] on link "Users" at bounding box center [132, 49] width 13 height 8
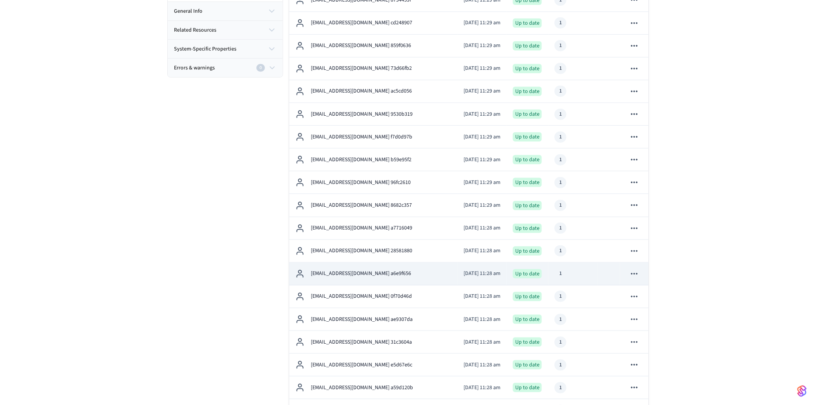
scroll to position [214, 0]
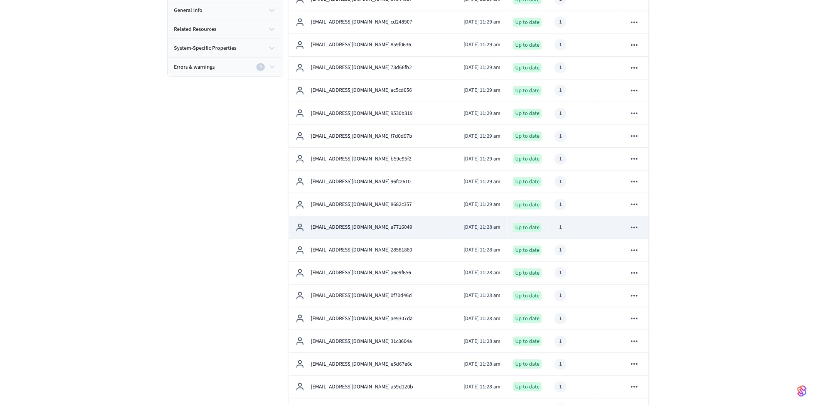
click at [360, 226] on p "[EMAIL_ADDRESS][DOMAIN_NAME] a7716049" at bounding box center [361, 227] width 101 height 8
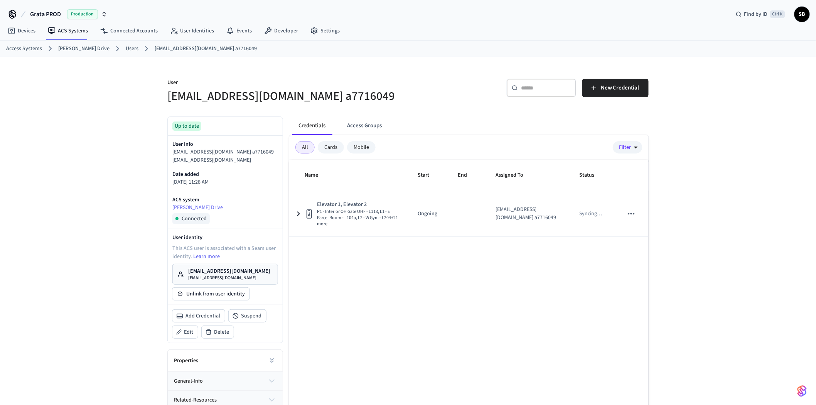
scroll to position [214, 0]
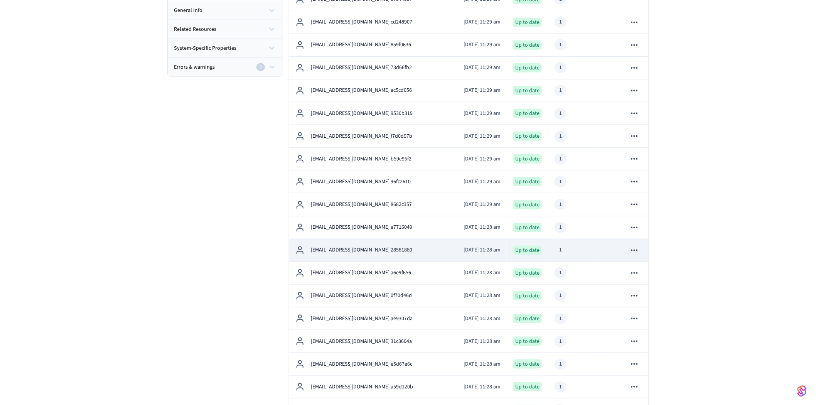
click at [368, 244] on td "[EMAIL_ADDRESS][DOMAIN_NAME] 28581880" at bounding box center [373, 250] width 168 height 23
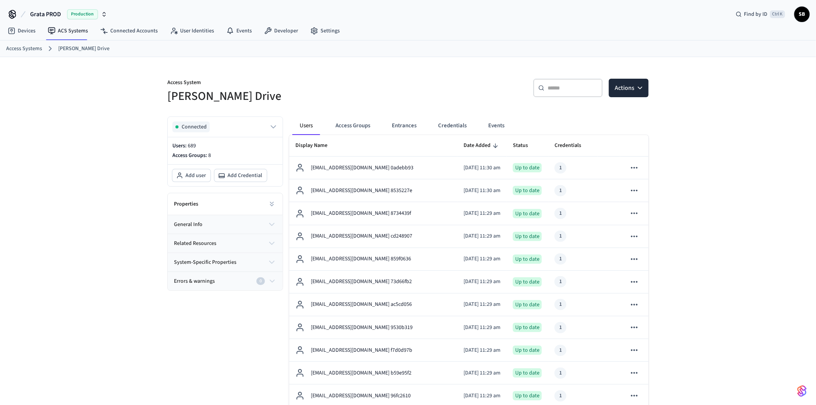
scroll to position [214, 0]
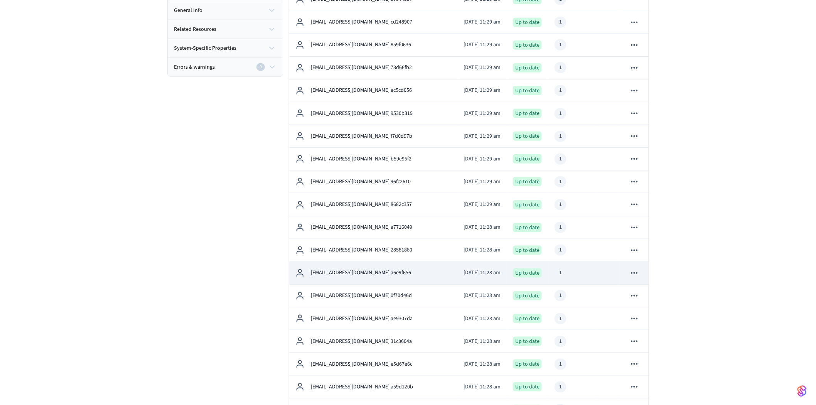
click at [360, 275] on p "[EMAIL_ADDRESS][DOMAIN_NAME] a6e9f656" at bounding box center [361, 273] width 100 height 8
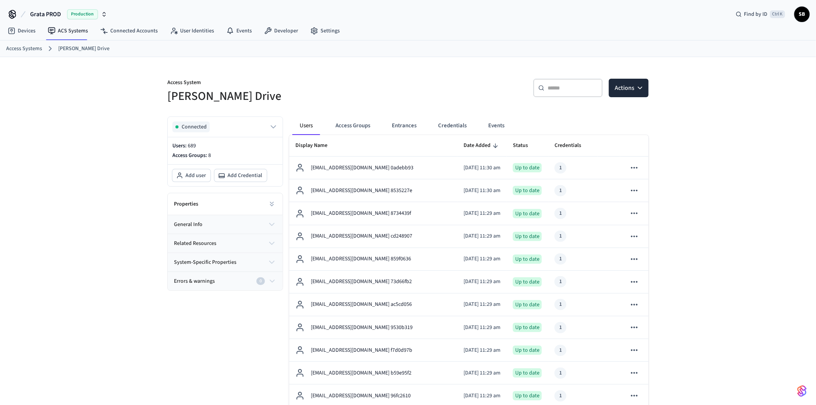
scroll to position [214, 0]
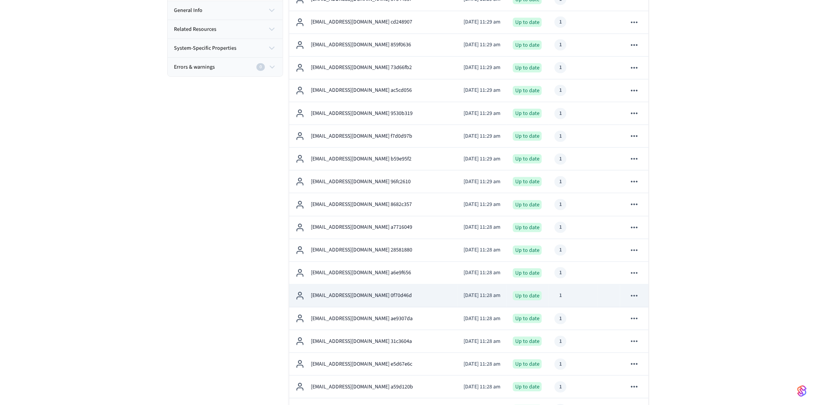
click at [348, 298] on p "[EMAIL_ADDRESS][DOMAIN_NAME] 0f70d46d" at bounding box center [361, 296] width 101 height 8
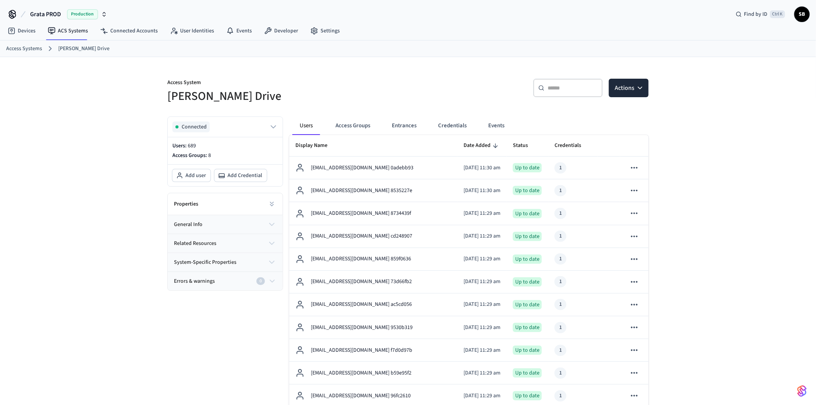
scroll to position [214, 0]
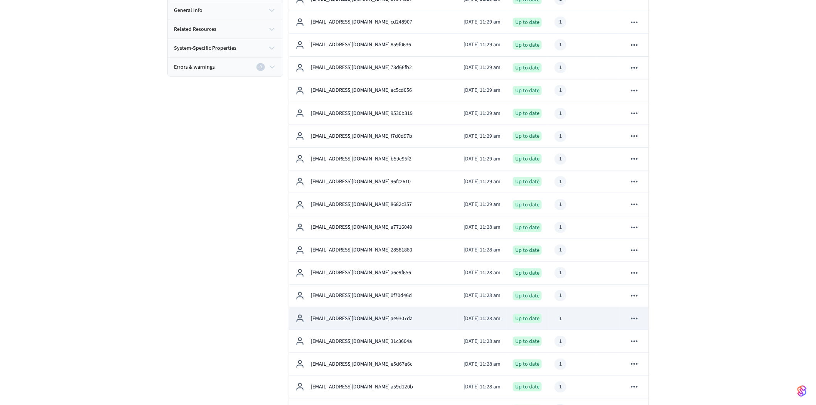
click at [367, 312] on td "[EMAIL_ADDRESS][DOMAIN_NAME] ae9307da" at bounding box center [373, 319] width 168 height 23
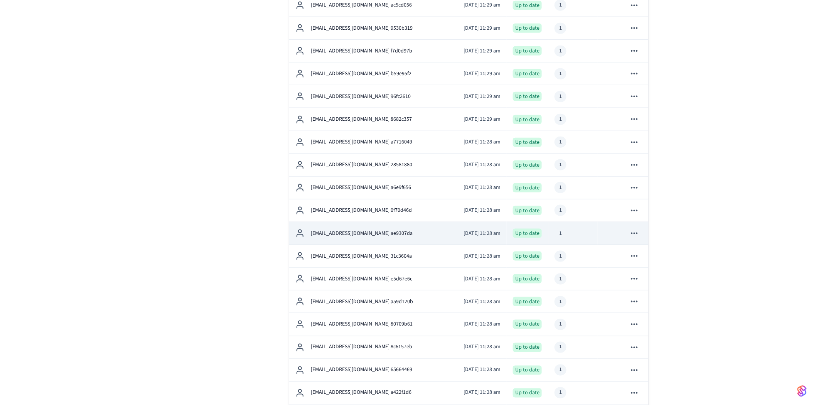
scroll to position [300, 0]
click at [335, 227] on td "[EMAIL_ADDRESS][DOMAIN_NAME] ae9307da" at bounding box center [373, 233] width 168 height 23
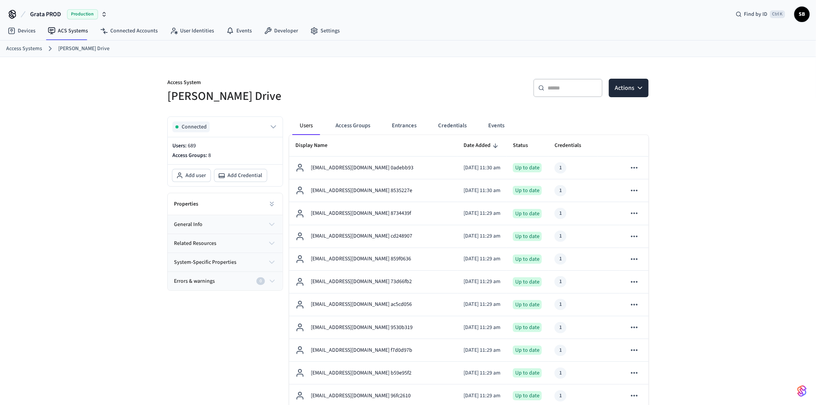
scroll to position [300, 0]
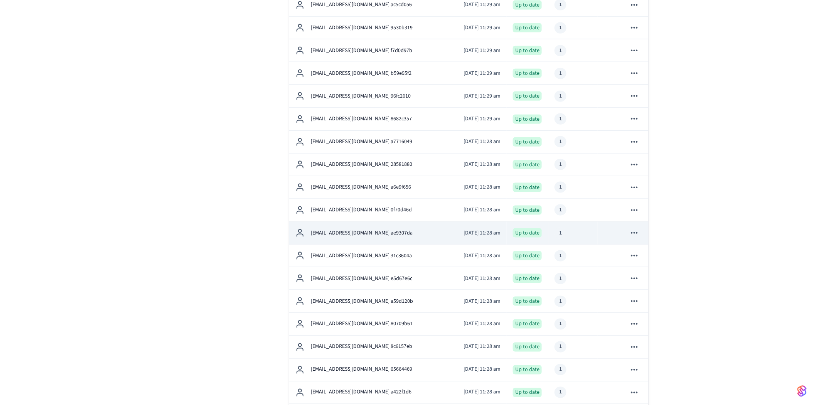
click at [357, 240] on td "[EMAIL_ADDRESS][DOMAIN_NAME] ae9307da" at bounding box center [373, 233] width 168 height 23
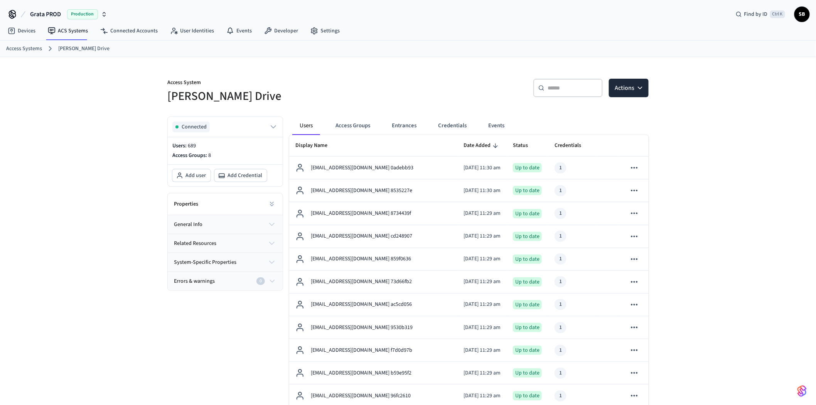
scroll to position [300, 0]
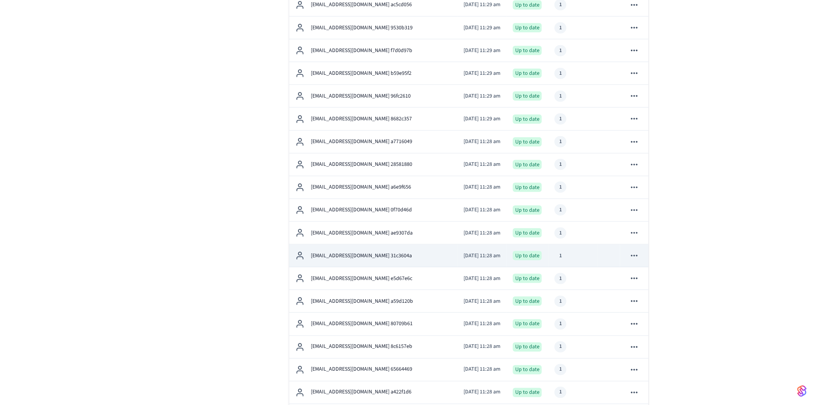
click at [377, 255] on p "[EMAIL_ADDRESS][DOMAIN_NAME] 31c3604a" at bounding box center [361, 256] width 101 height 8
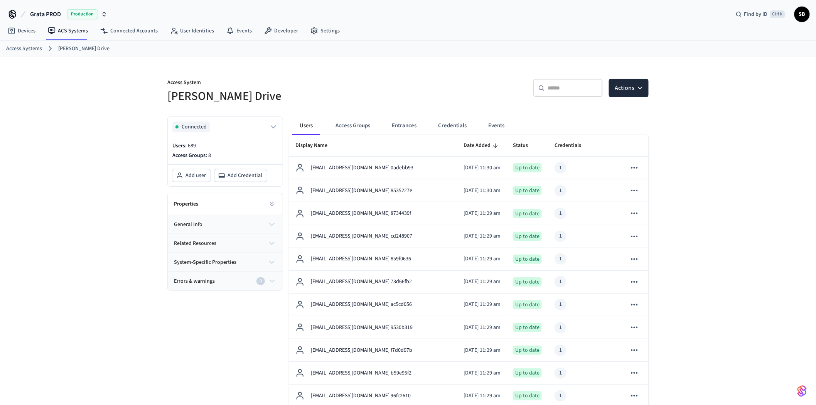
scroll to position [300, 0]
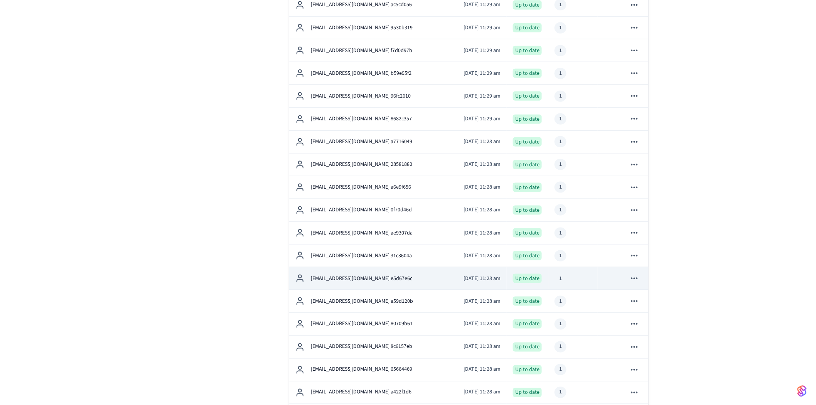
click at [368, 279] on p "[EMAIL_ADDRESS][DOMAIN_NAME] e5d67e6c" at bounding box center [361, 279] width 101 height 8
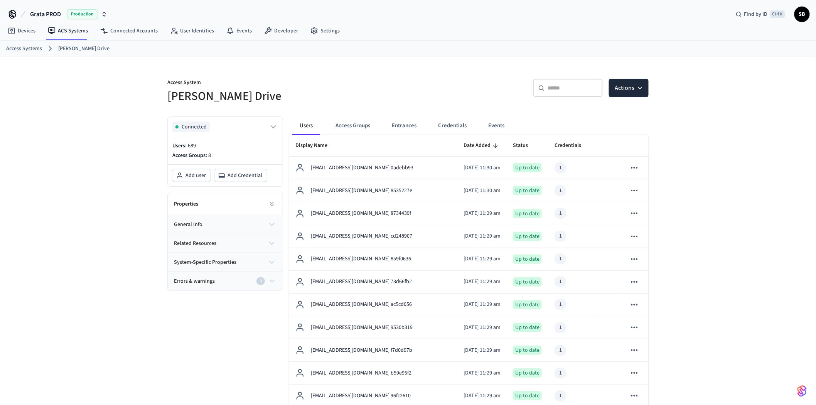
scroll to position [300, 0]
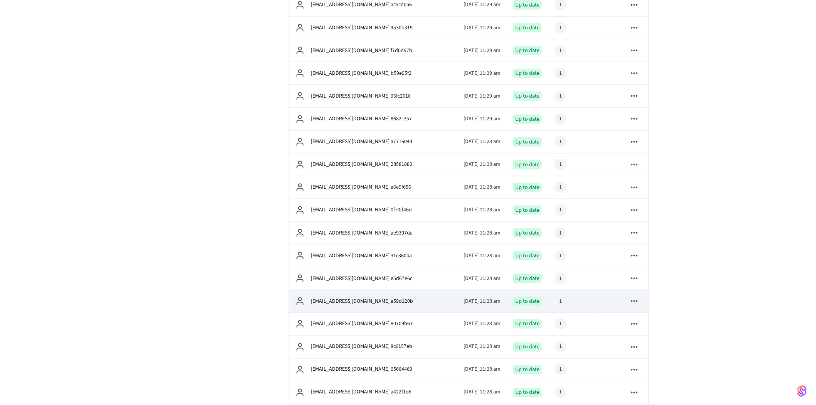
click at [377, 301] on p "[EMAIL_ADDRESS][DOMAIN_NAME] a59d120b" at bounding box center [362, 301] width 102 height 8
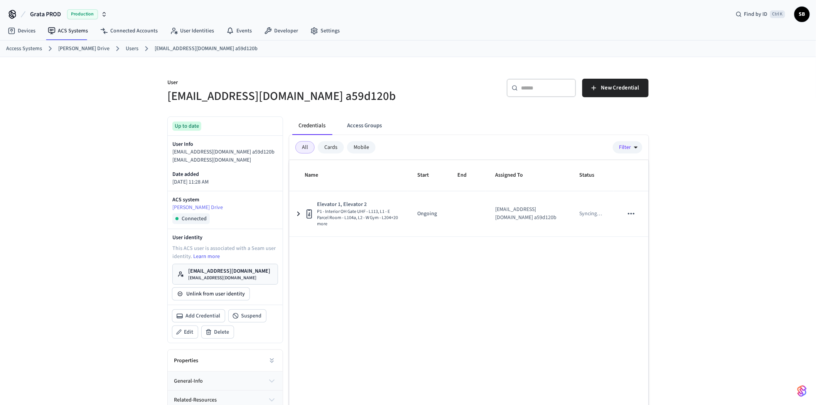
scroll to position [300, 0]
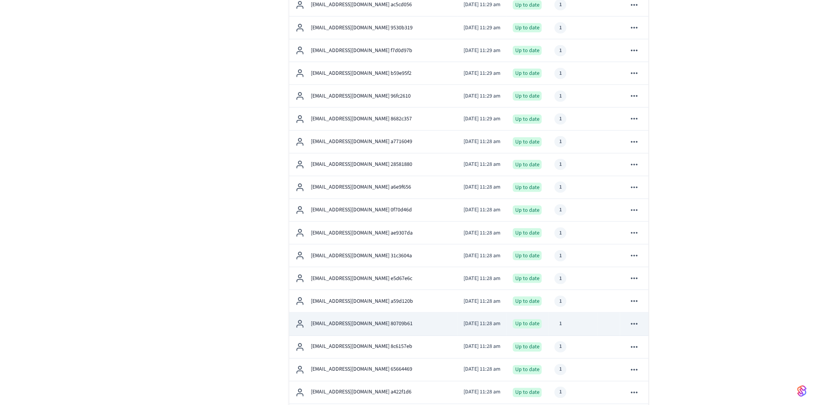
click at [379, 319] on td "[EMAIL_ADDRESS][DOMAIN_NAME] 80709b61" at bounding box center [373, 324] width 168 height 23
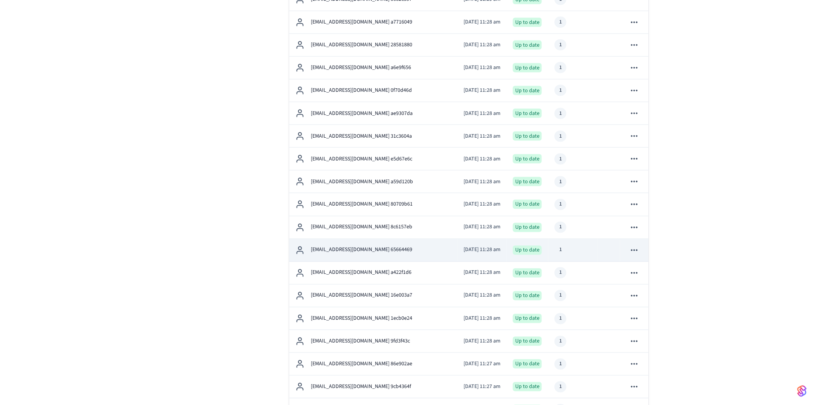
scroll to position [429, 0]
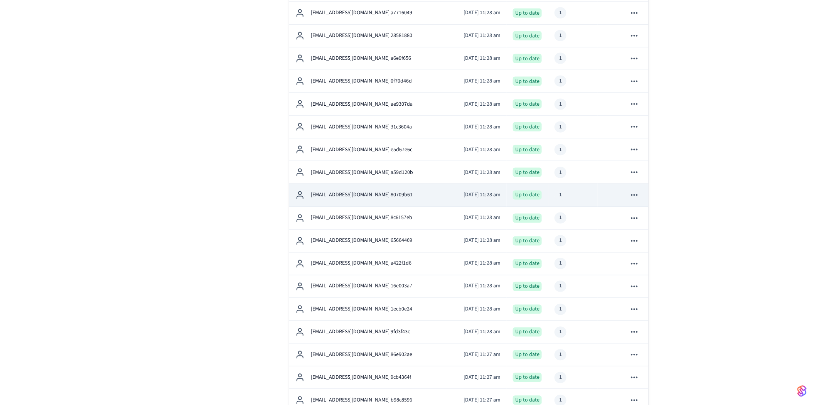
click at [349, 194] on p "[EMAIL_ADDRESS][DOMAIN_NAME] 80709b61" at bounding box center [362, 195] width 102 height 8
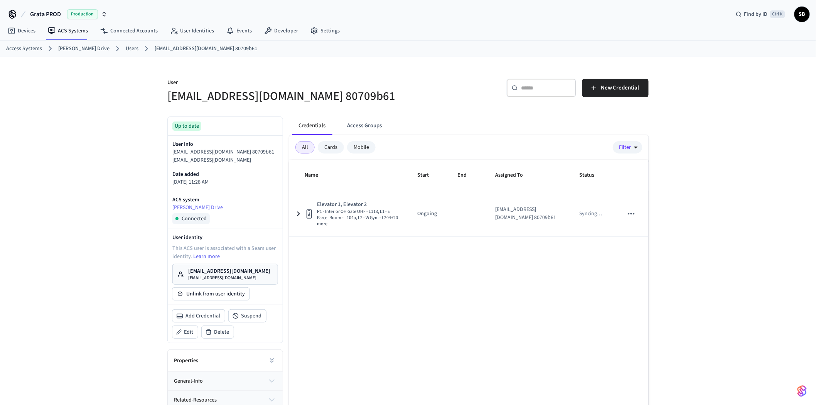
scroll to position [429, 0]
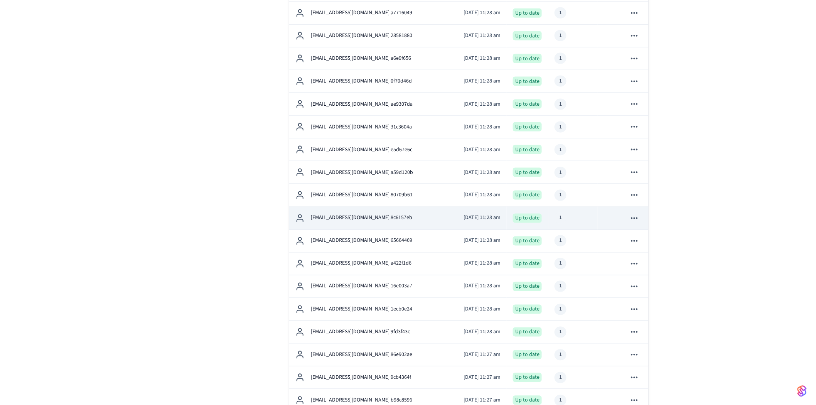
click at [357, 218] on p "[EMAIL_ADDRESS][DOMAIN_NAME] 8c6157eb" at bounding box center [361, 218] width 101 height 8
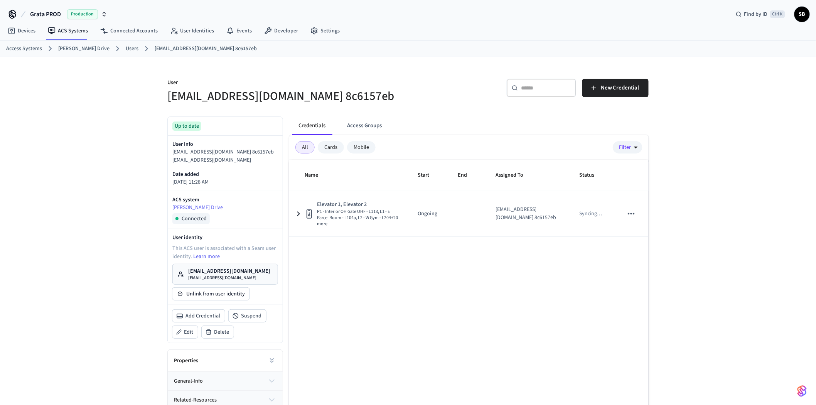
scroll to position [429, 0]
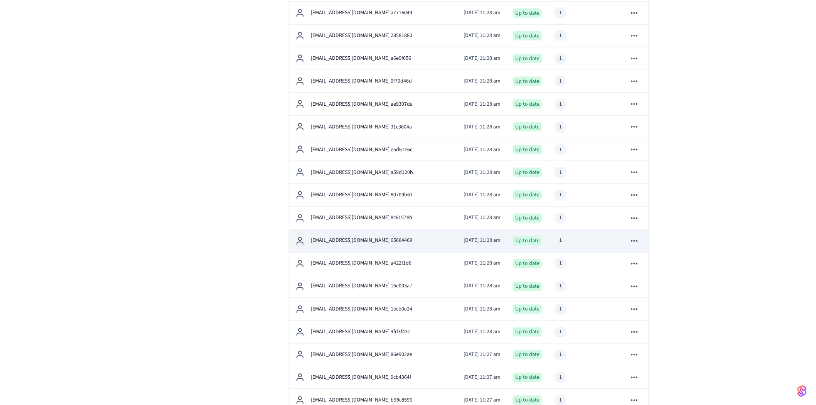
click at [366, 237] on div "[EMAIL_ADDRESS][DOMAIN_NAME] 65664469" at bounding box center [374, 241] width 156 height 9
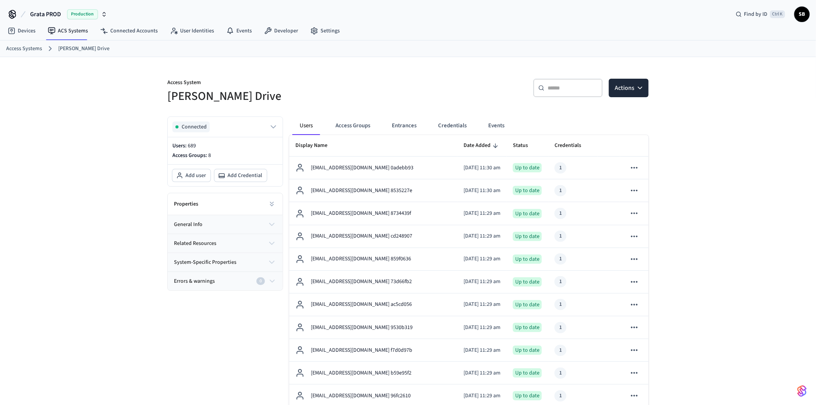
scroll to position [429, 0]
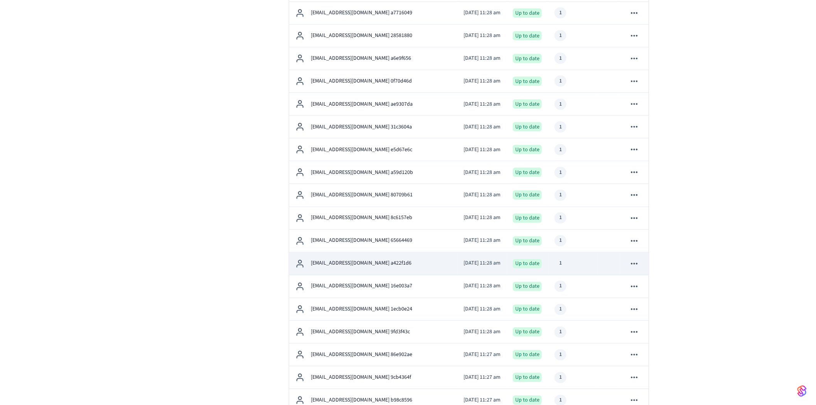
click at [363, 263] on p "[EMAIL_ADDRESS][DOMAIN_NAME] a422f1d6" at bounding box center [361, 264] width 101 height 8
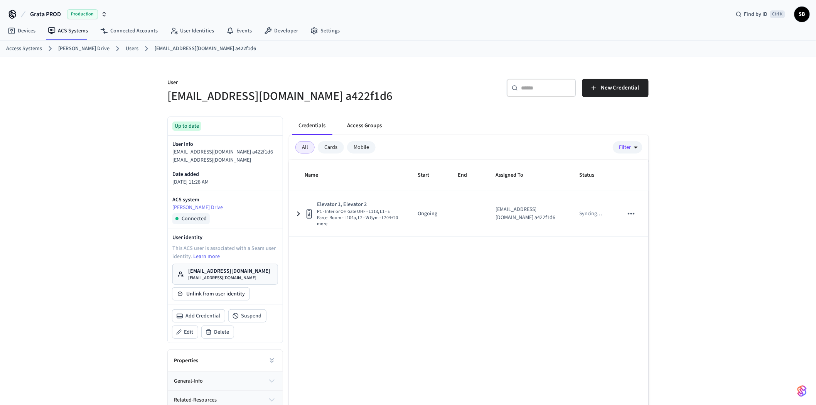
click at [370, 120] on button "Access Groups" at bounding box center [364, 126] width 47 height 19
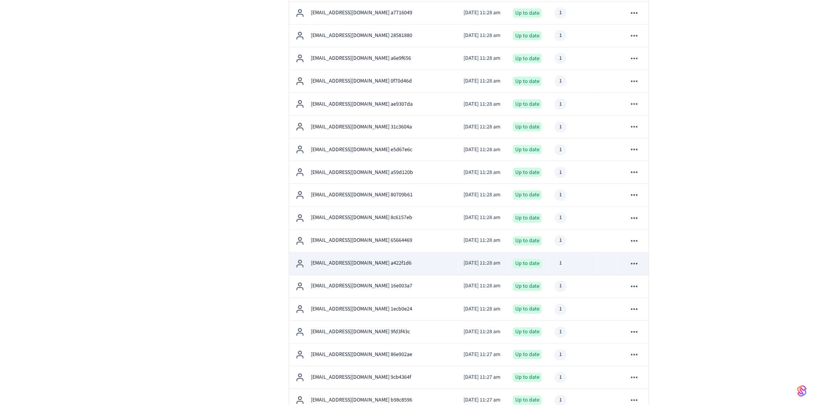
click at [367, 268] on p "[EMAIL_ADDRESS][DOMAIN_NAME] a422f1d6" at bounding box center [361, 264] width 101 height 8
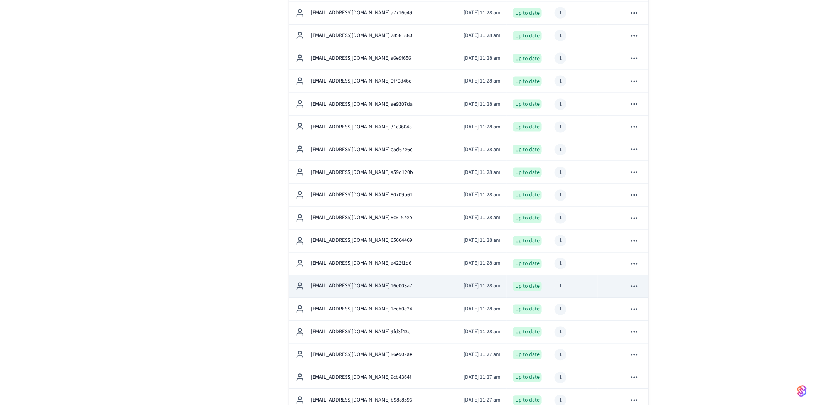
click at [336, 285] on p "[EMAIL_ADDRESS][DOMAIN_NAME] 16e003a7" at bounding box center [361, 286] width 101 height 8
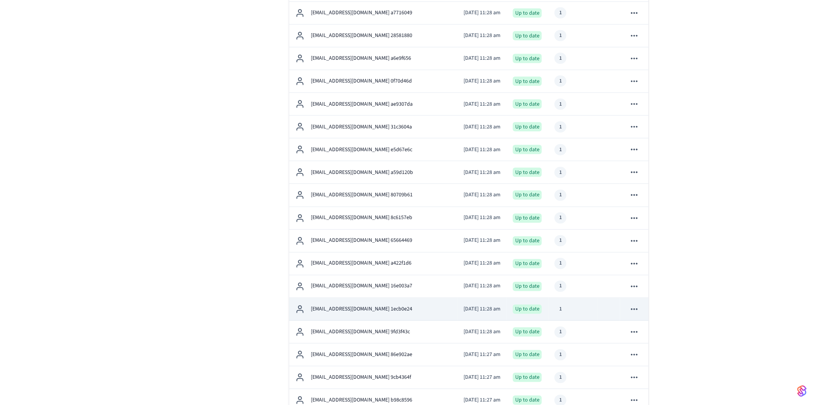
click at [349, 314] on p "[EMAIL_ADDRESS][DOMAIN_NAME] 1ecb0e24" at bounding box center [361, 310] width 101 height 8
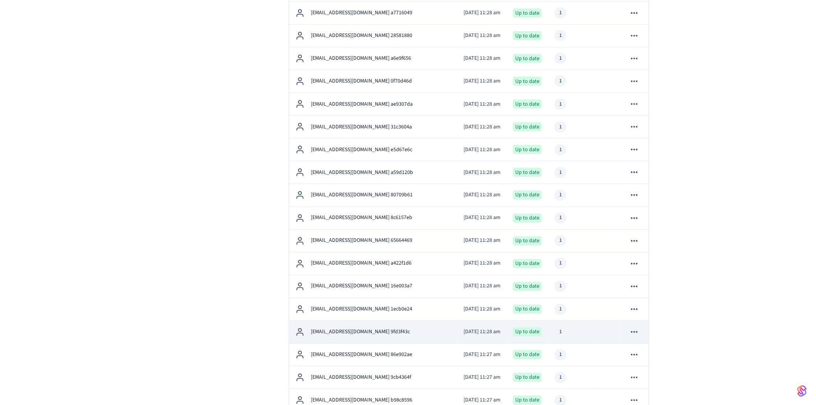
click at [379, 337] on div "[EMAIL_ADDRESS][DOMAIN_NAME] 9fd3f43c" at bounding box center [374, 332] width 156 height 9
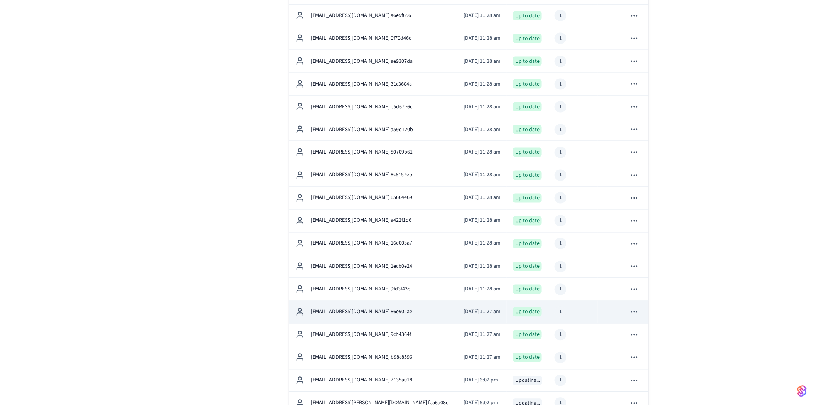
click at [368, 314] on p "[EMAIL_ADDRESS][DOMAIN_NAME] 86e902ae" at bounding box center [361, 312] width 101 height 8
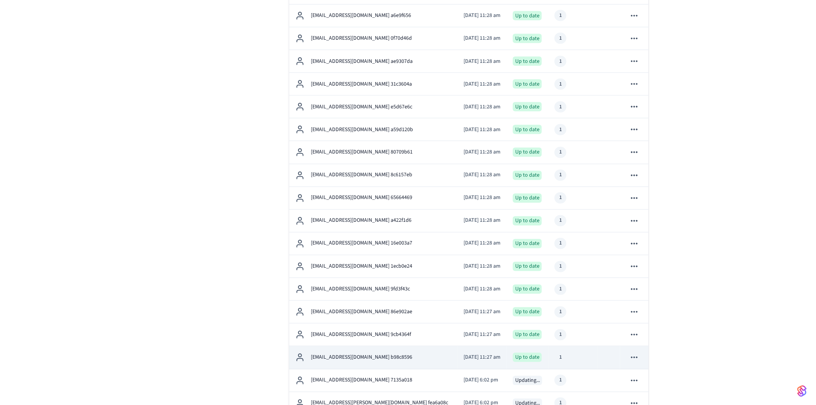
click at [370, 350] on td "[EMAIL_ADDRESS][DOMAIN_NAME] b98c8596" at bounding box center [373, 357] width 168 height 23
